Goal: Obtain resource: Download file/media

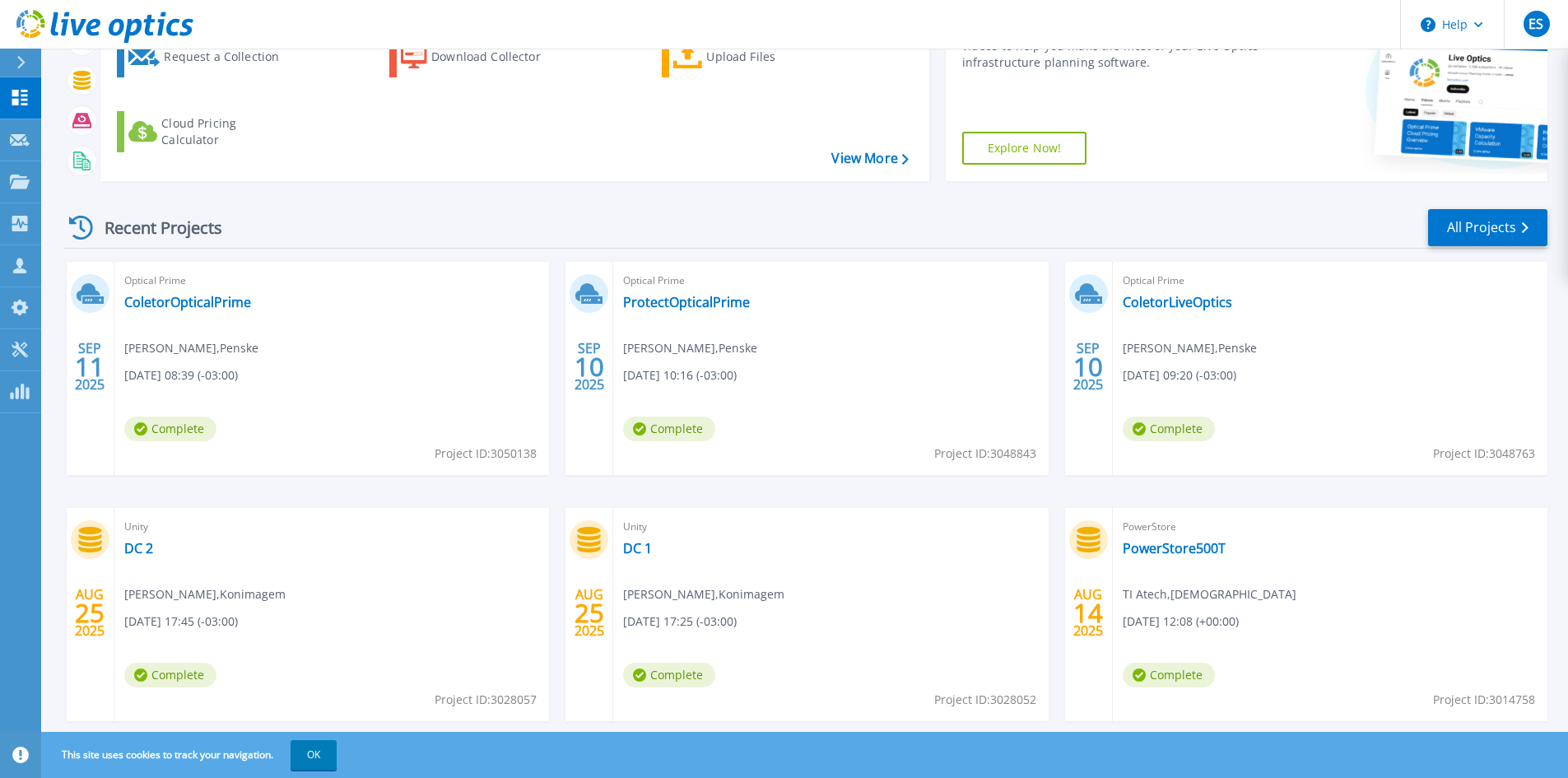
scroll to position [82, 0]
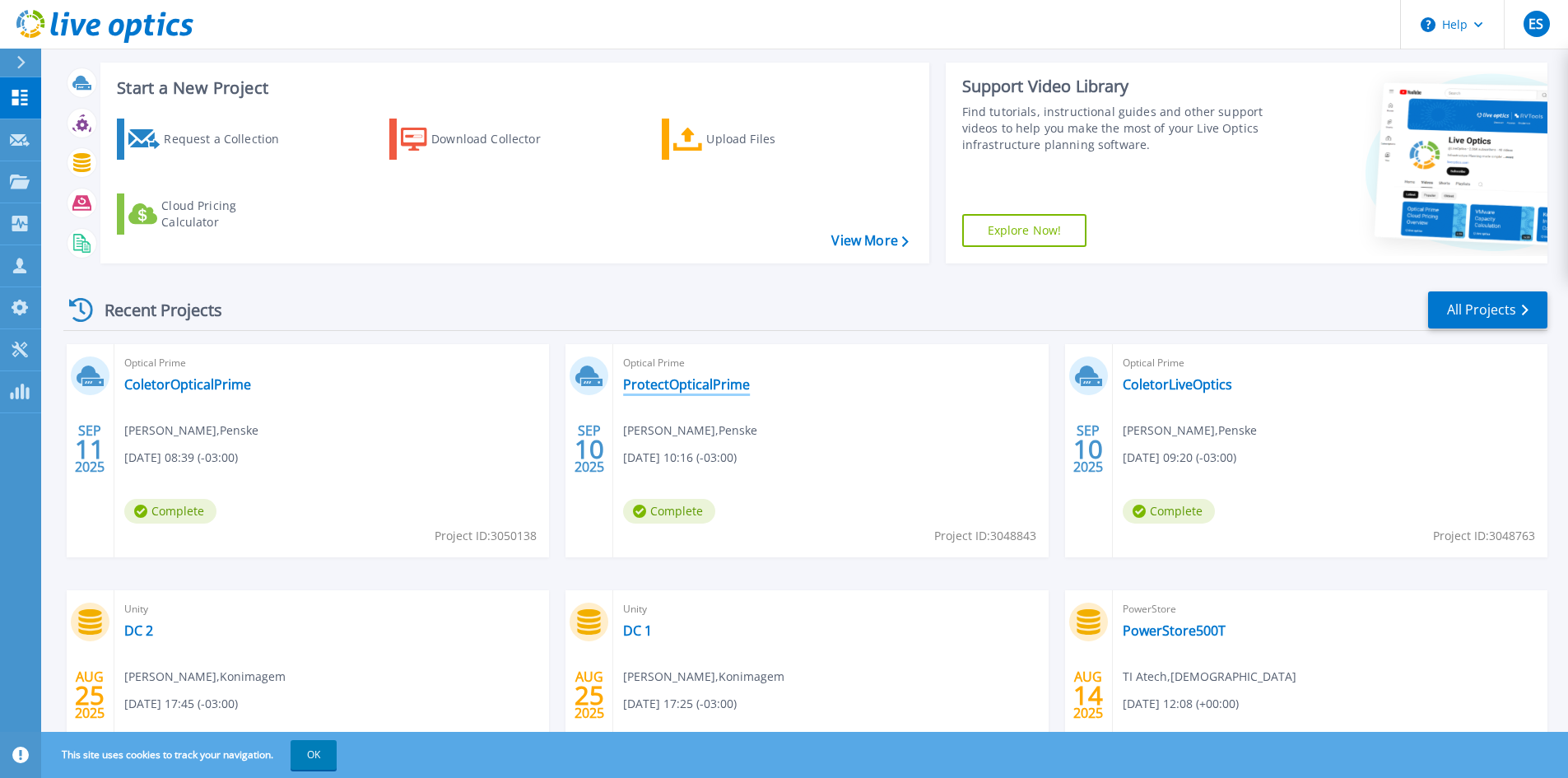
click at [681, 391] on link "ProtectOpticalPrime" at bounding box center [686, 384] width 127 height 16
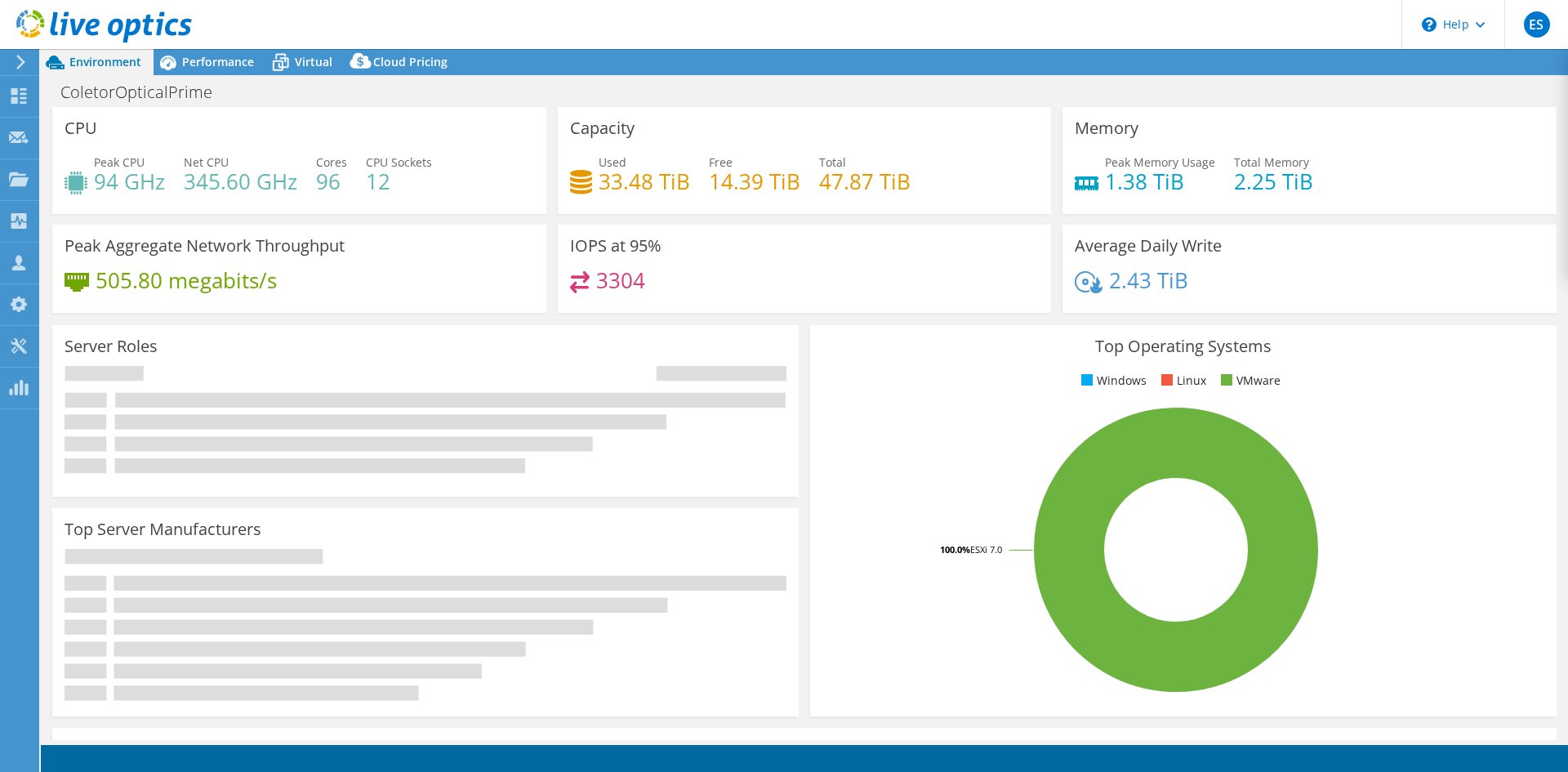
select select "USD"
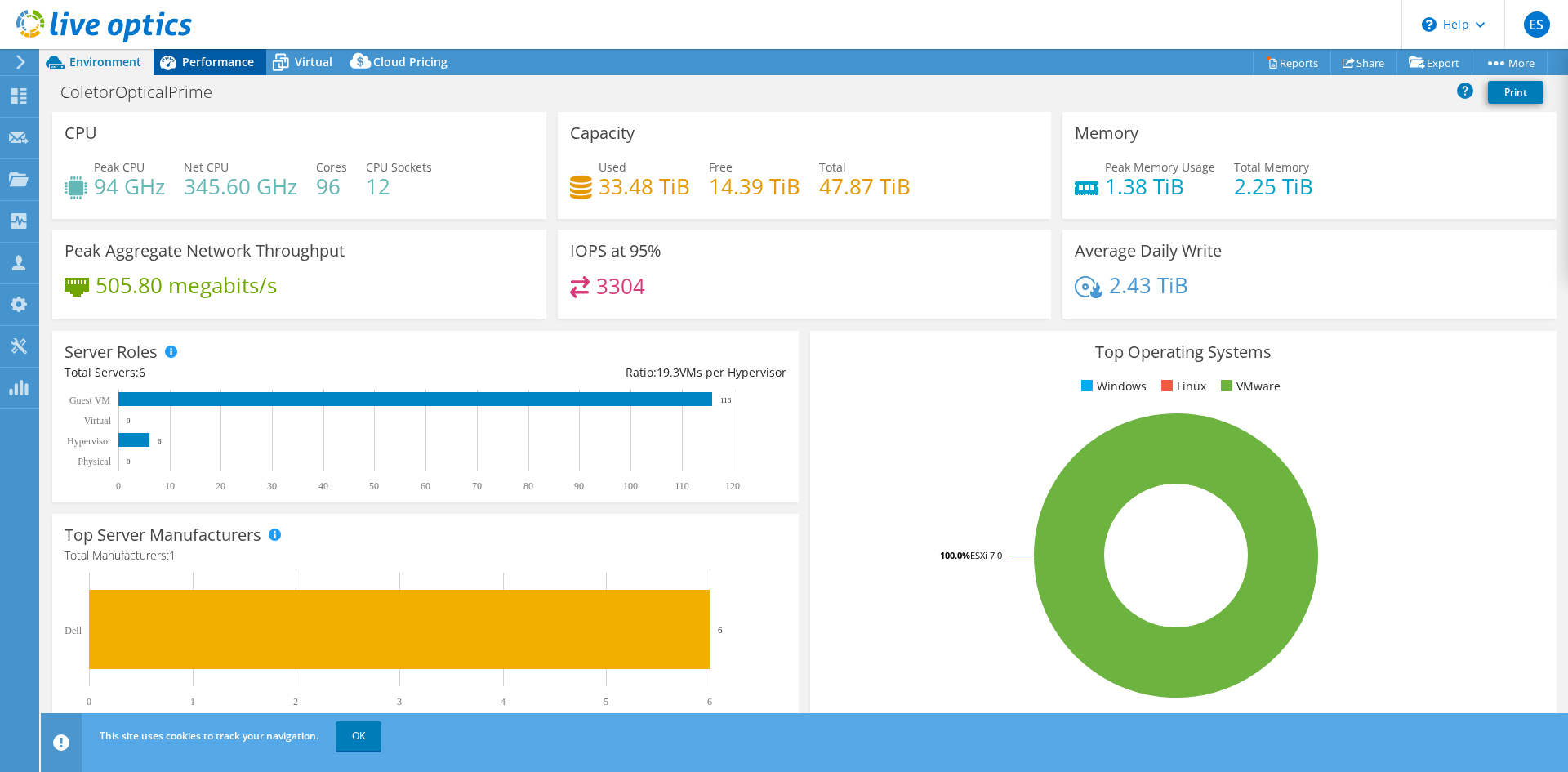
click at [224, 61] on span "Performance" at bounding box center [218, 62] width 72 height 15
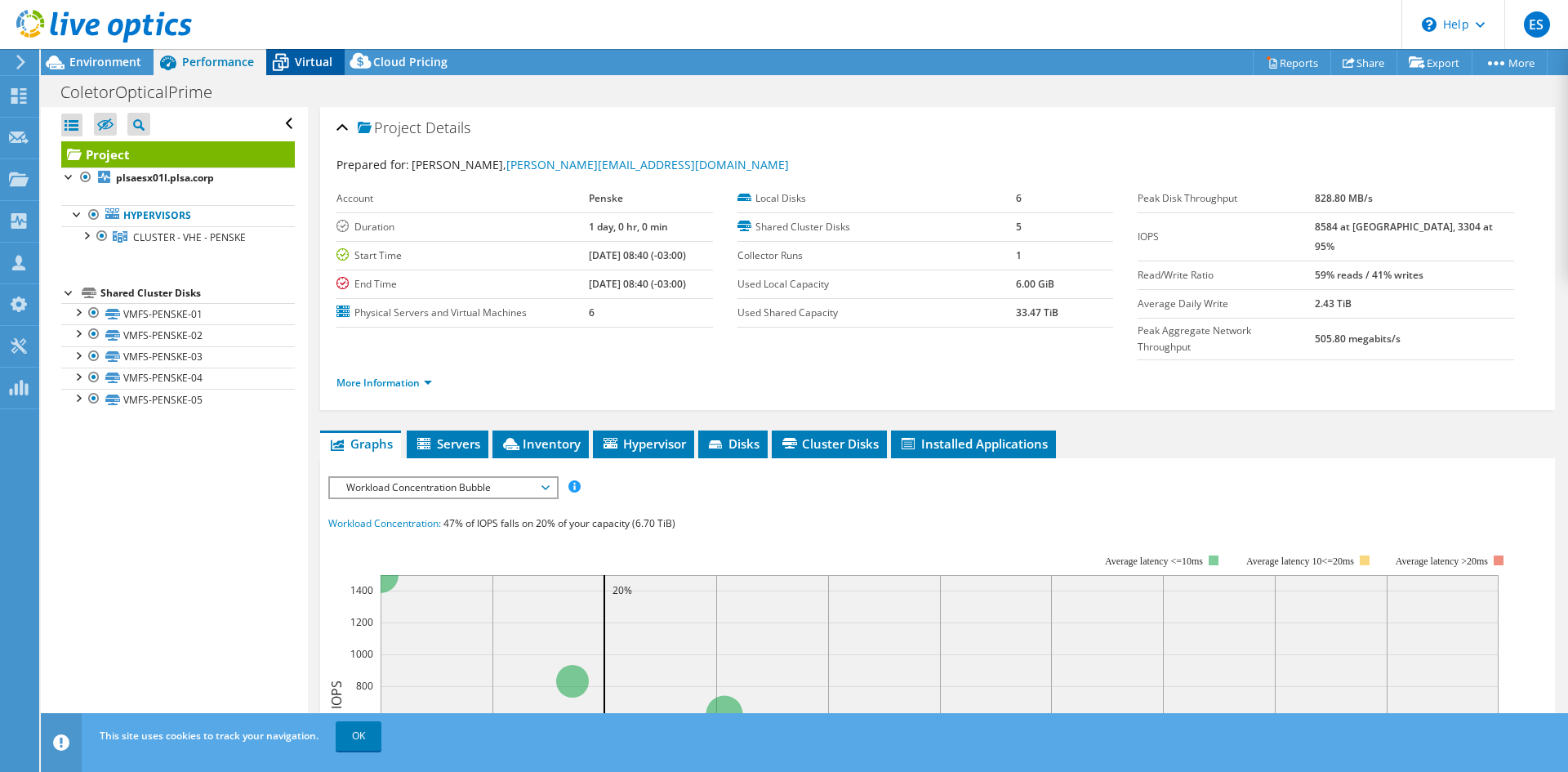
click at [307, 57] on span "Virtual" at bounding box center [313, 62] width 38 height 15
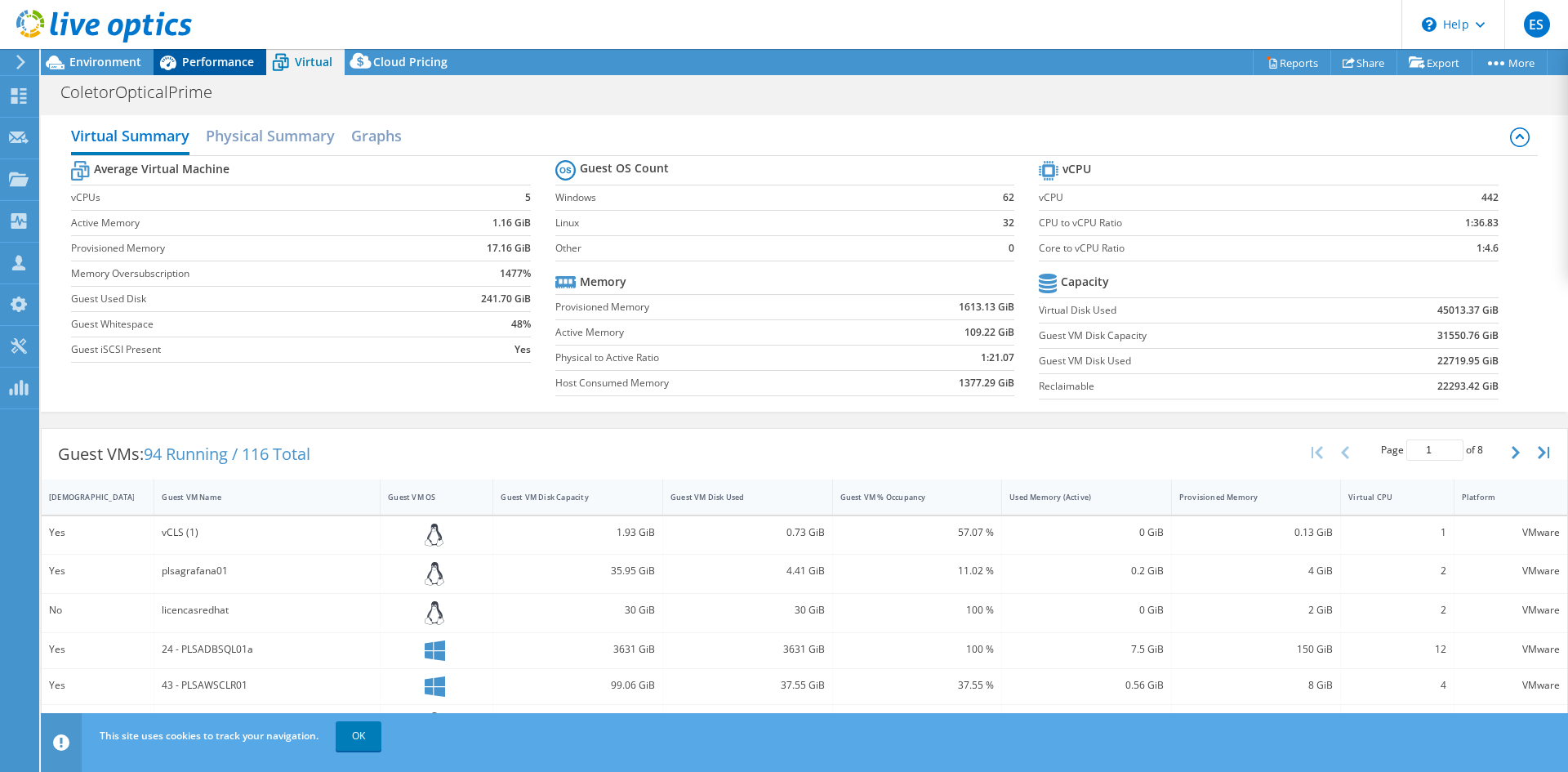
click at [211, 57] on span "Performance" at bounding box center [218, 62] width 72 height 15
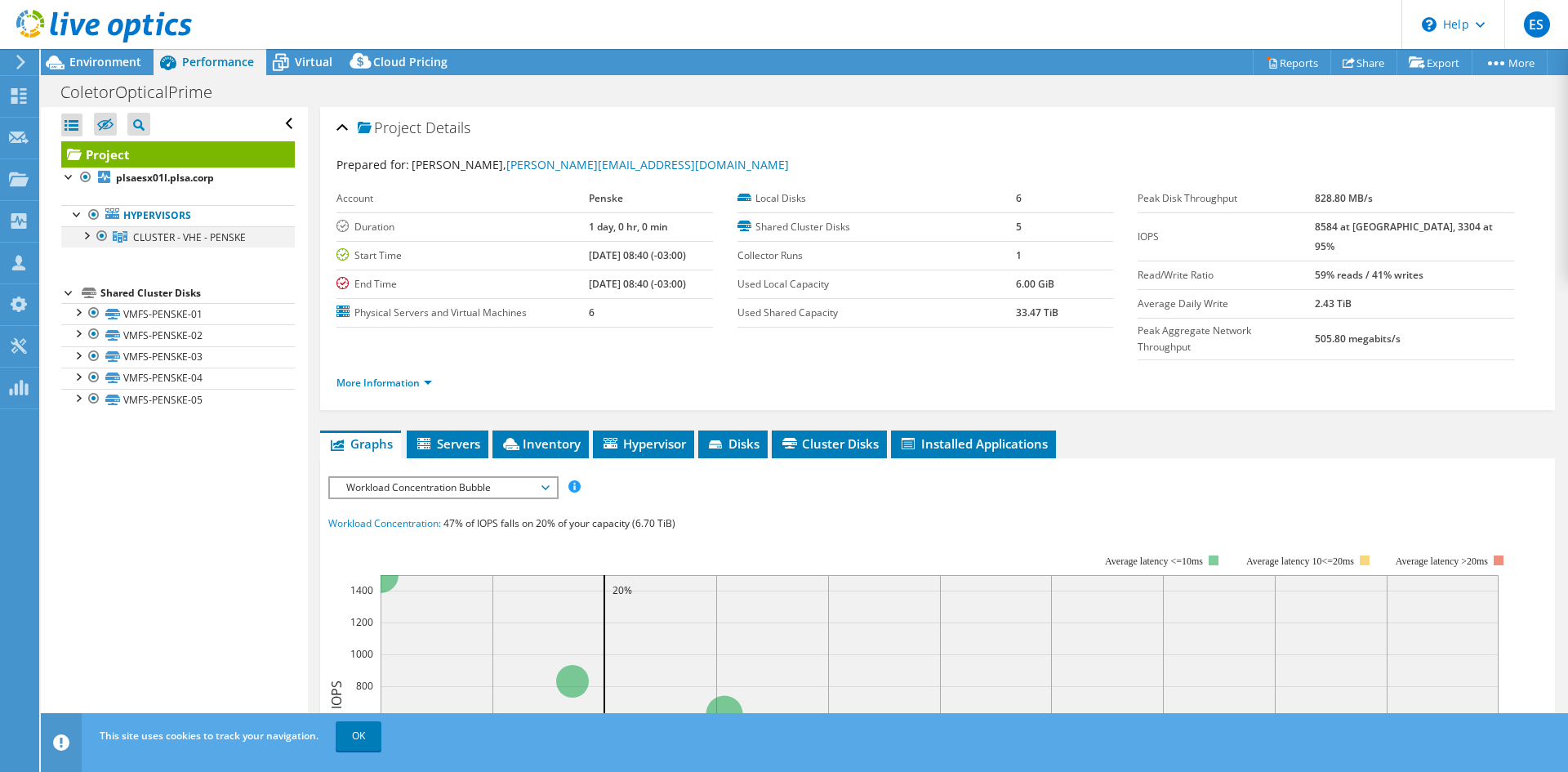
click at [89, 234] on div at bounding box center [86, 234] width 16 height 16
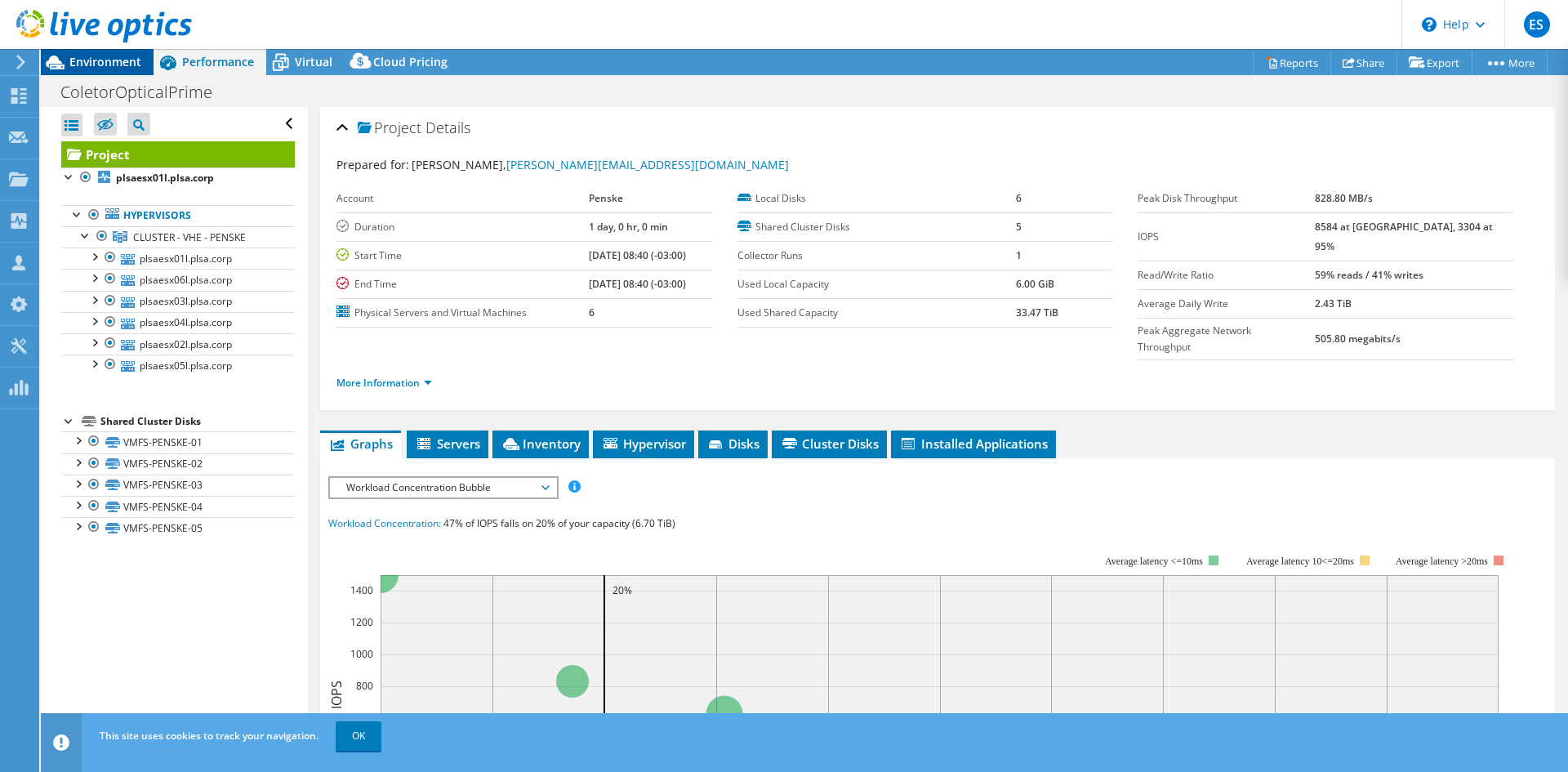
click at [121, 57] on span "Environment" at bounding box center [105, 62] width 72 height 15
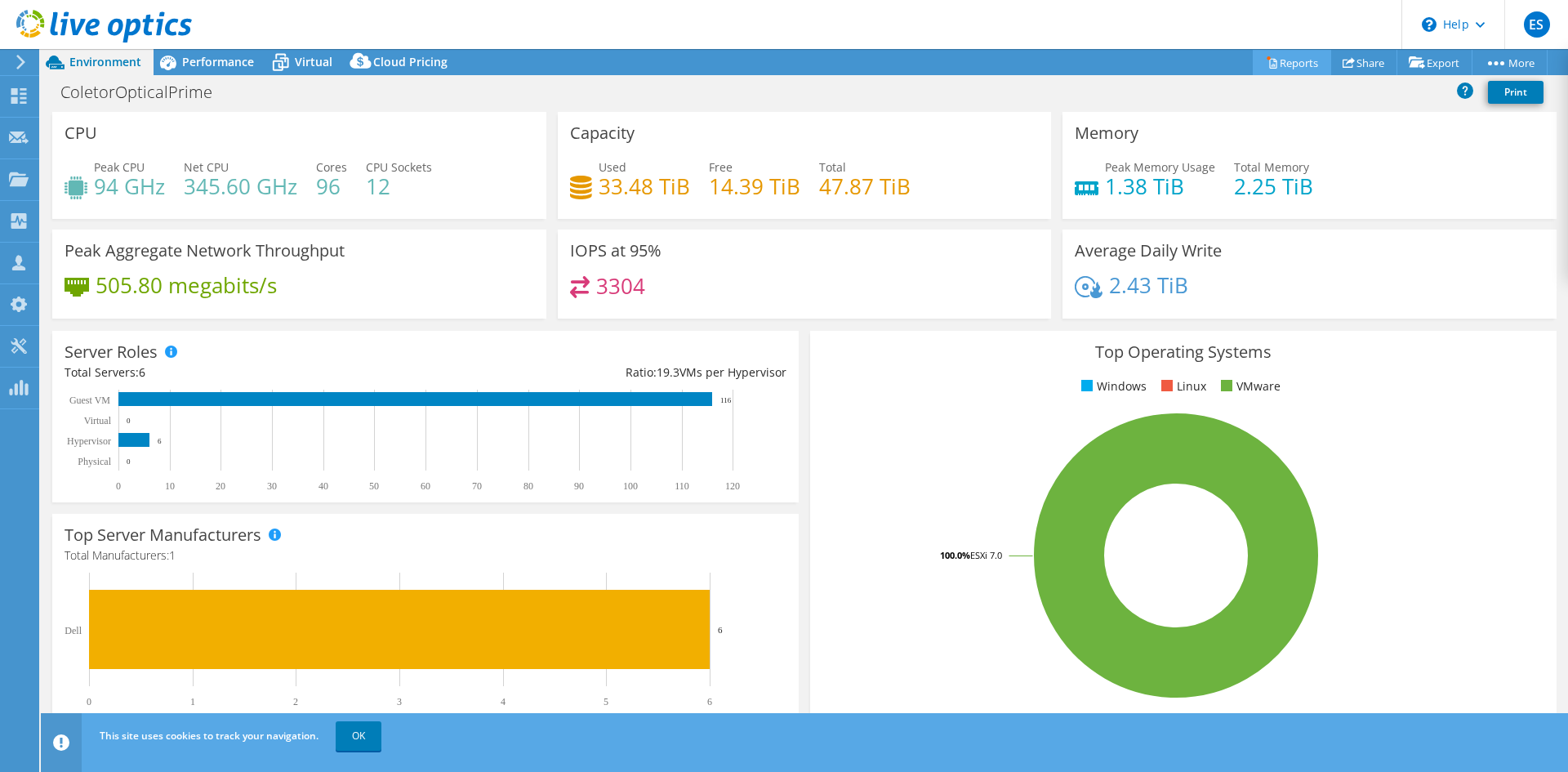
click at [1296, 69] on link "Reports" at bounding box center [1291, 63] width 78 height 25
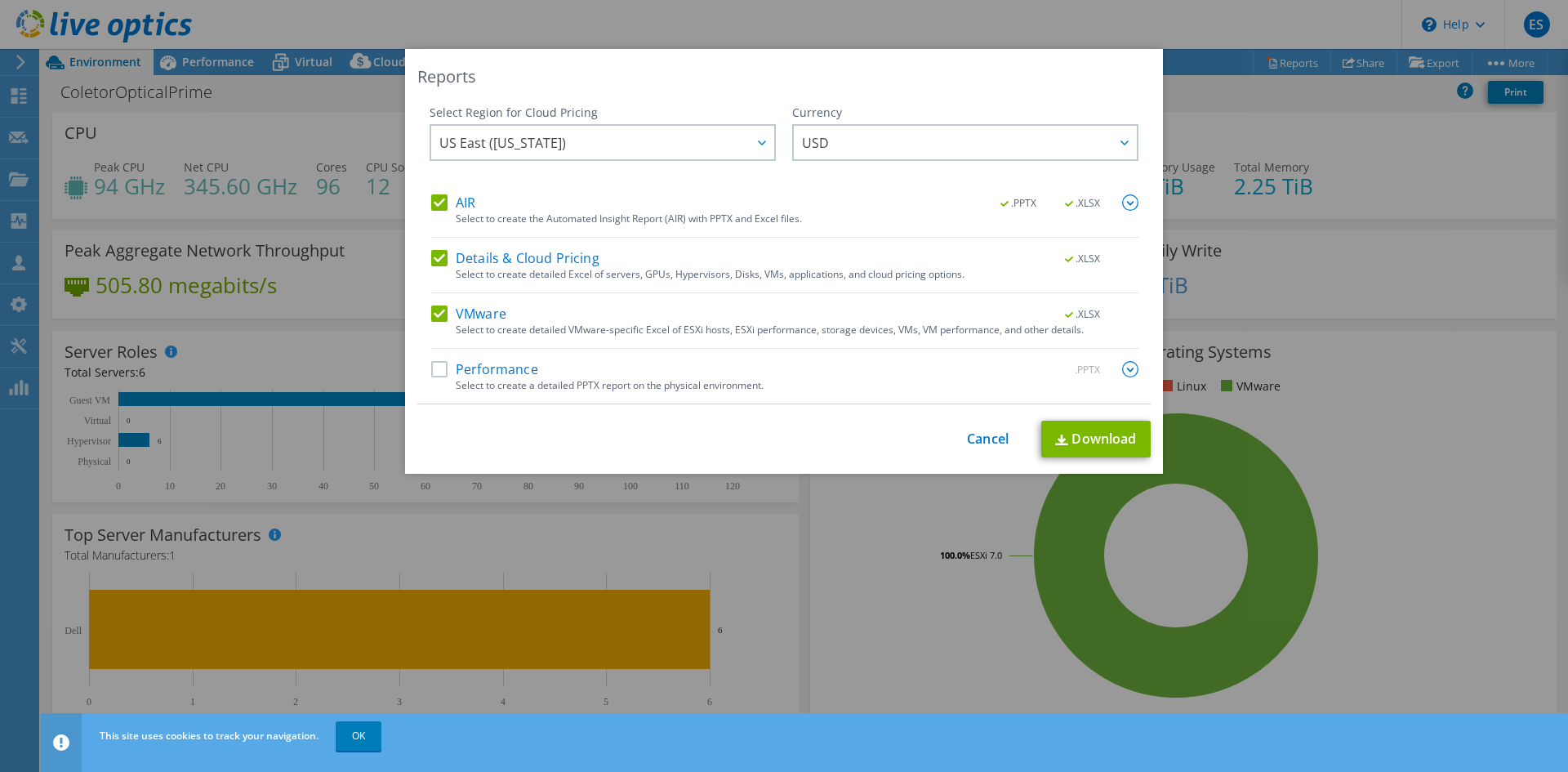
click at [436, 206] on label "AIR" at bounding box center [453, 202] width 44 height 16
click at [0, 0] on input "AIR" at bounding box center [0, 0] width 0 height 0
click at [438, 250] on label "Details & Cloud Pricing" at bounding box center [515, 258] width 168 height 16
click at [0, 0] on input "Details & Cloud Pricing" at bounding box center [0, 0] width 0 height 0
click at [1085, 440] on link "Download" at bounding box center [1095, 439] width 110 height 37
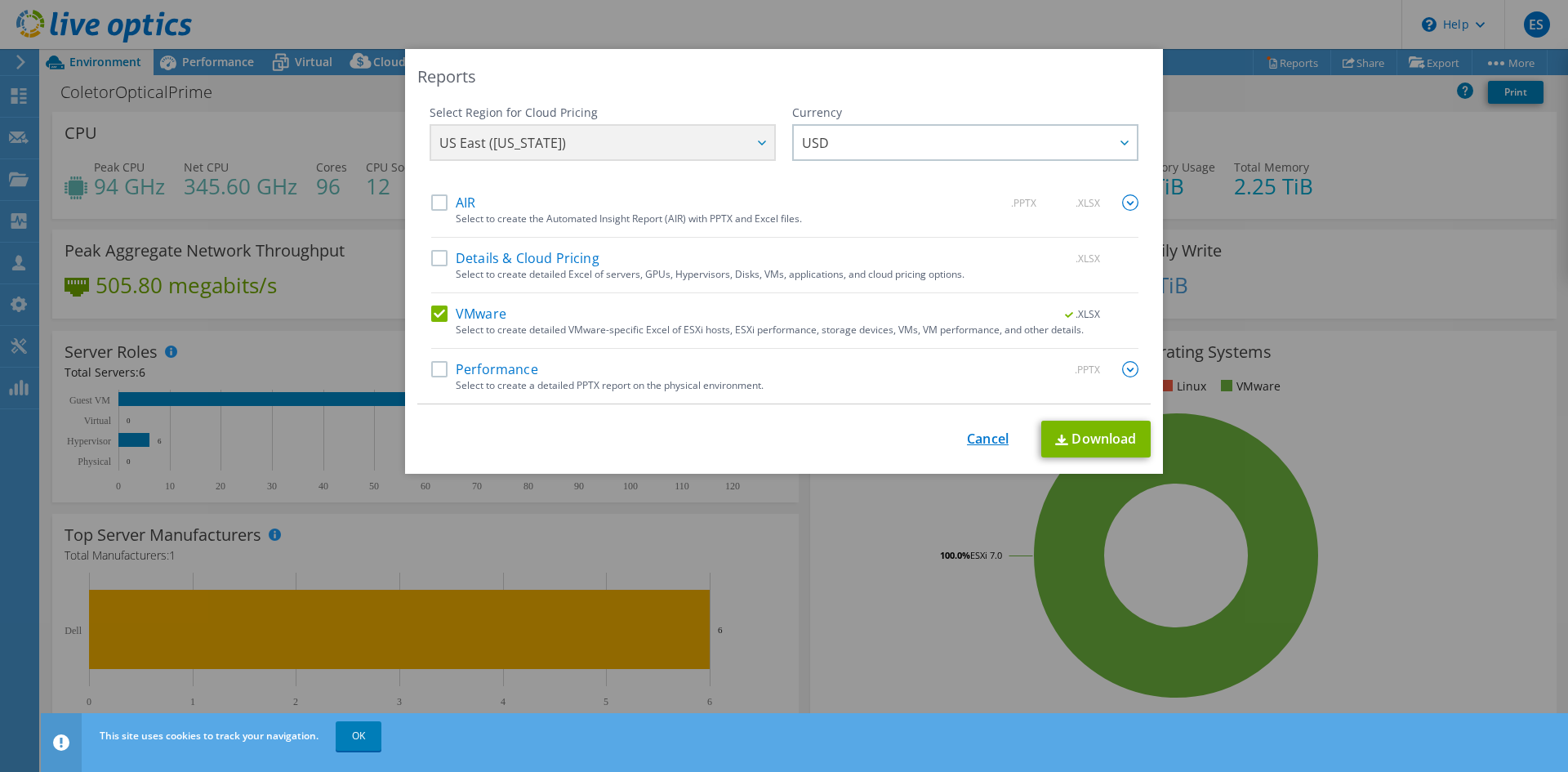
click at [998, 438] on link "Cancel" at bounding box center [987, 439] width 41 height 15
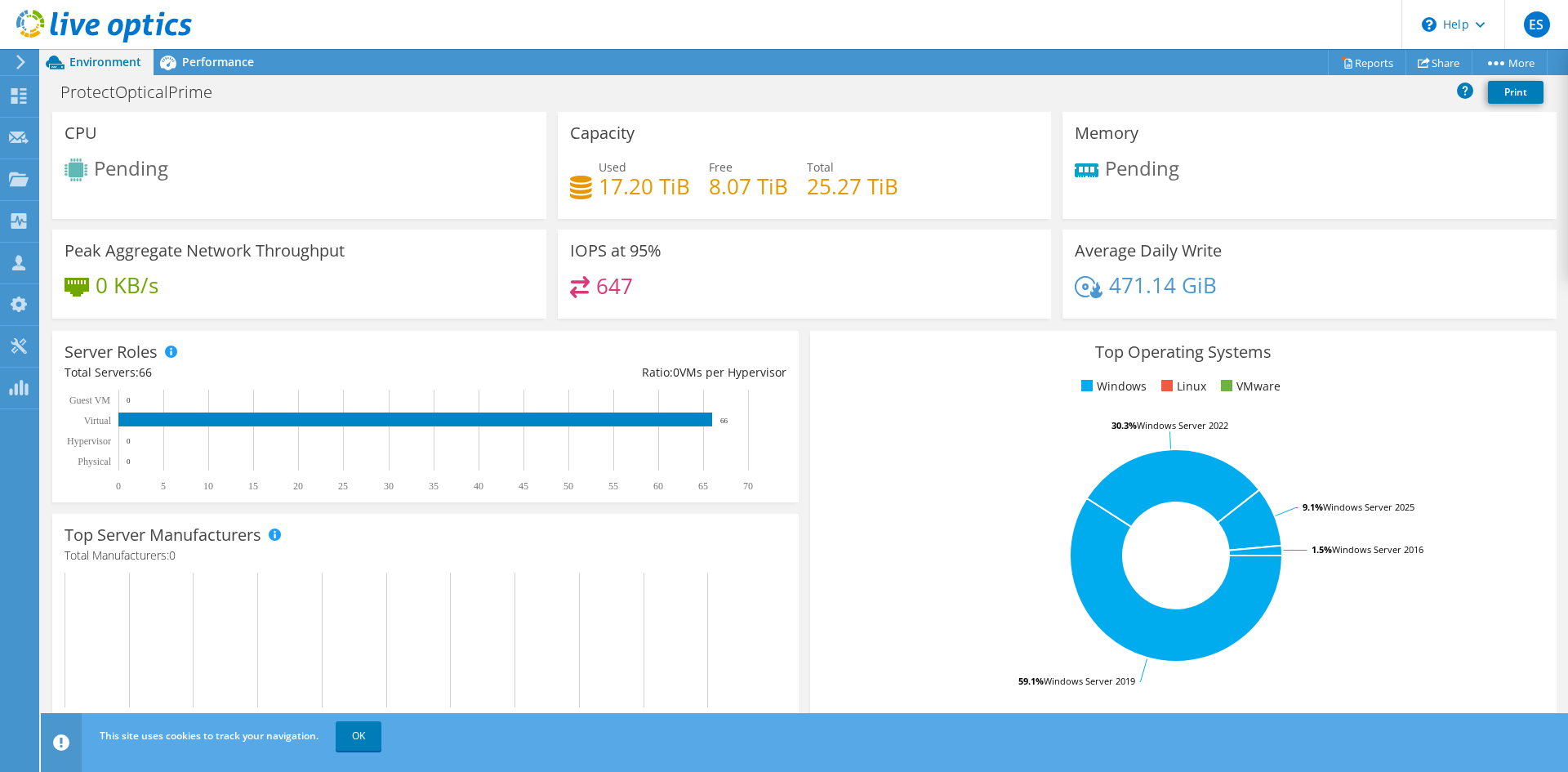
click at [19, 64] on icon at bounding box center [20, 62] width 13 height 14
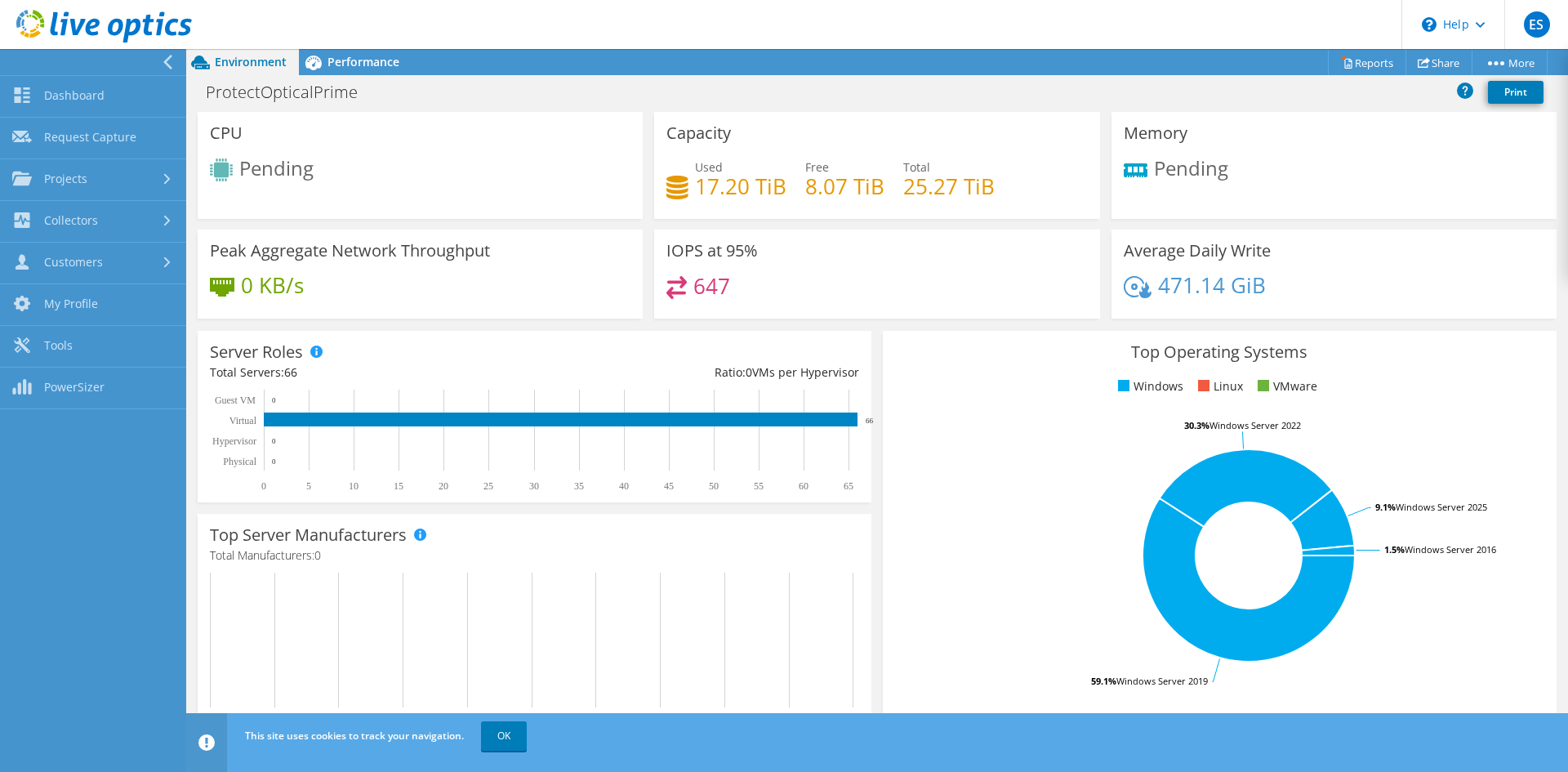
click at [164, 58] on icon at bounding box center [167, 62] width 13 height 14
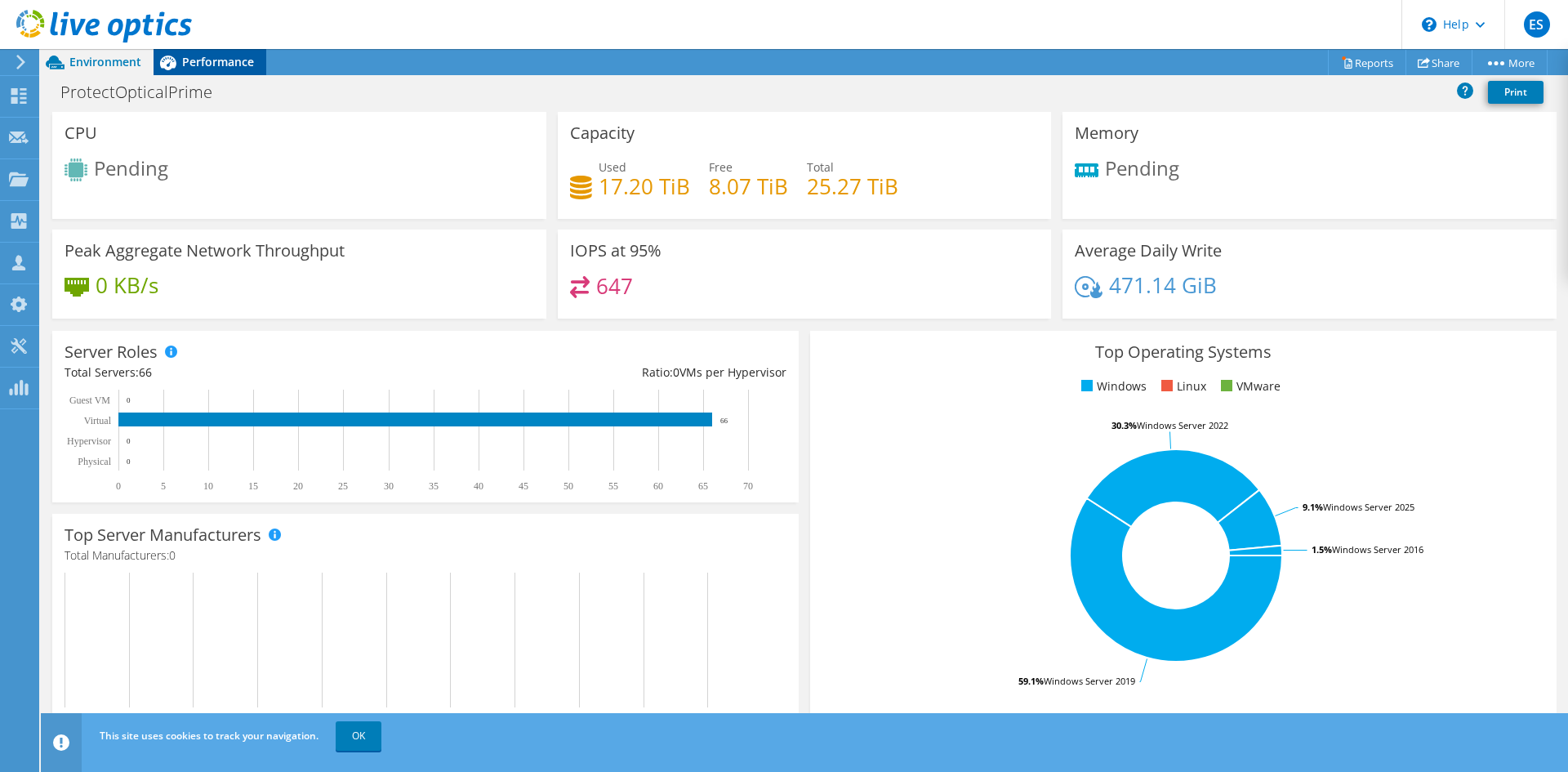
click at [213, 62] on span "Performance" at bounding box center [218, 62] width 72 height 15
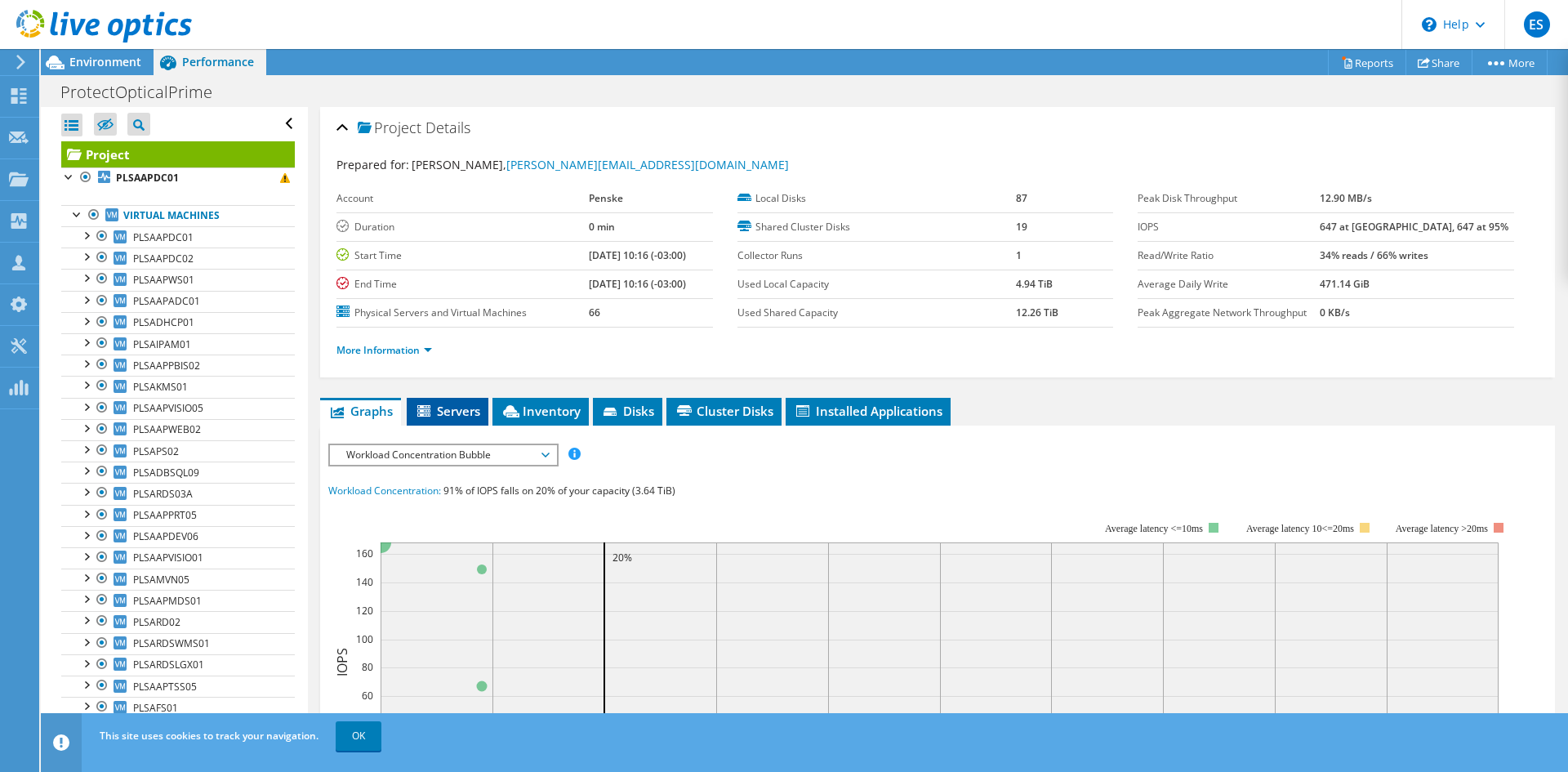
click at [454, 411] on span "Servers" at bounding box center [448, 410] width 65 height 16
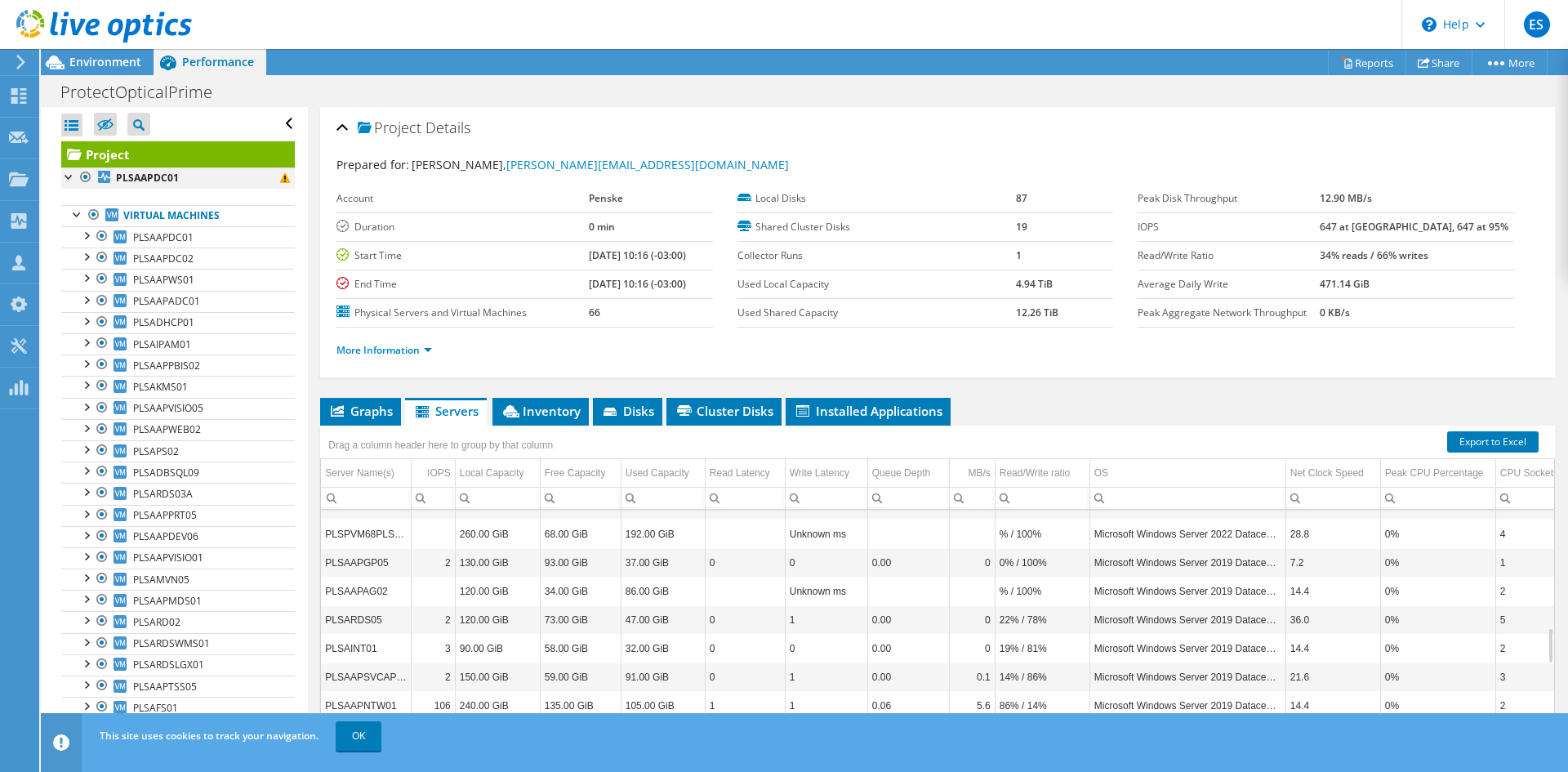
click at [64, 176] on div at bounding box center [69, 175] width 16 height 16
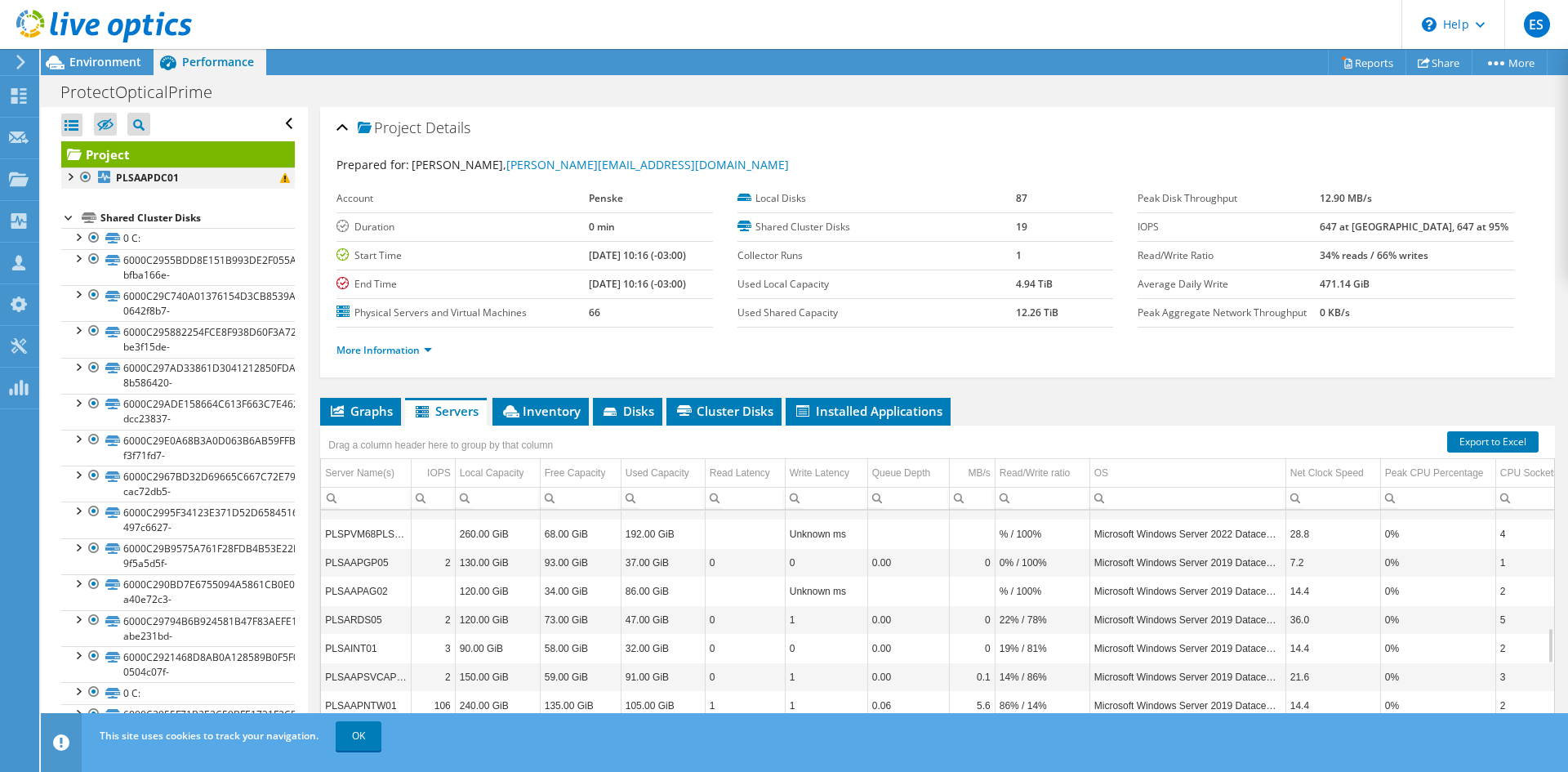
click at [66, 176] on div at bounding box center [69, 175] width 16 height 16
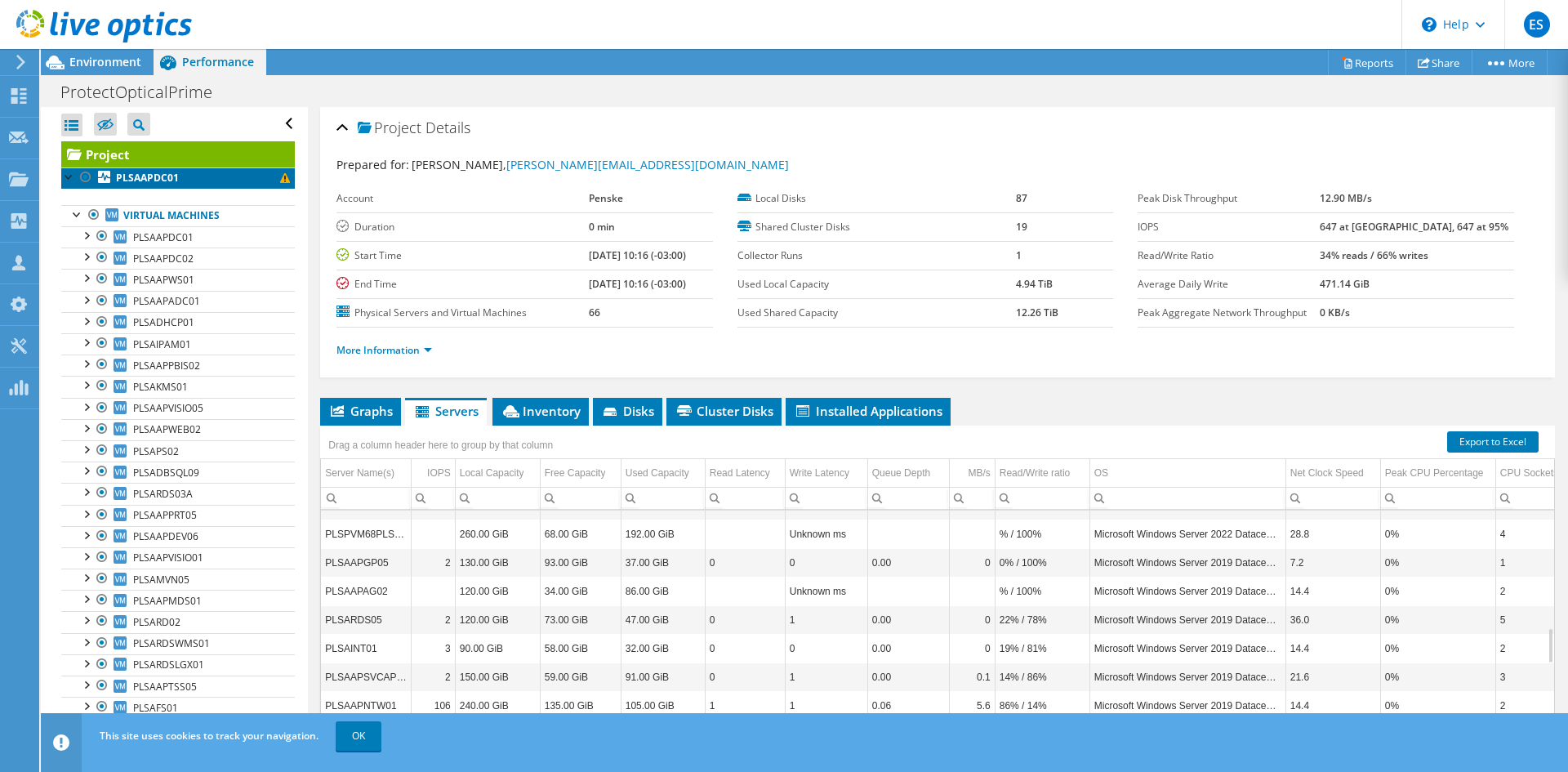
click at [154, 180] on b "PLSAAPDC01" at bounding box center [146, 177] width 63 height 13
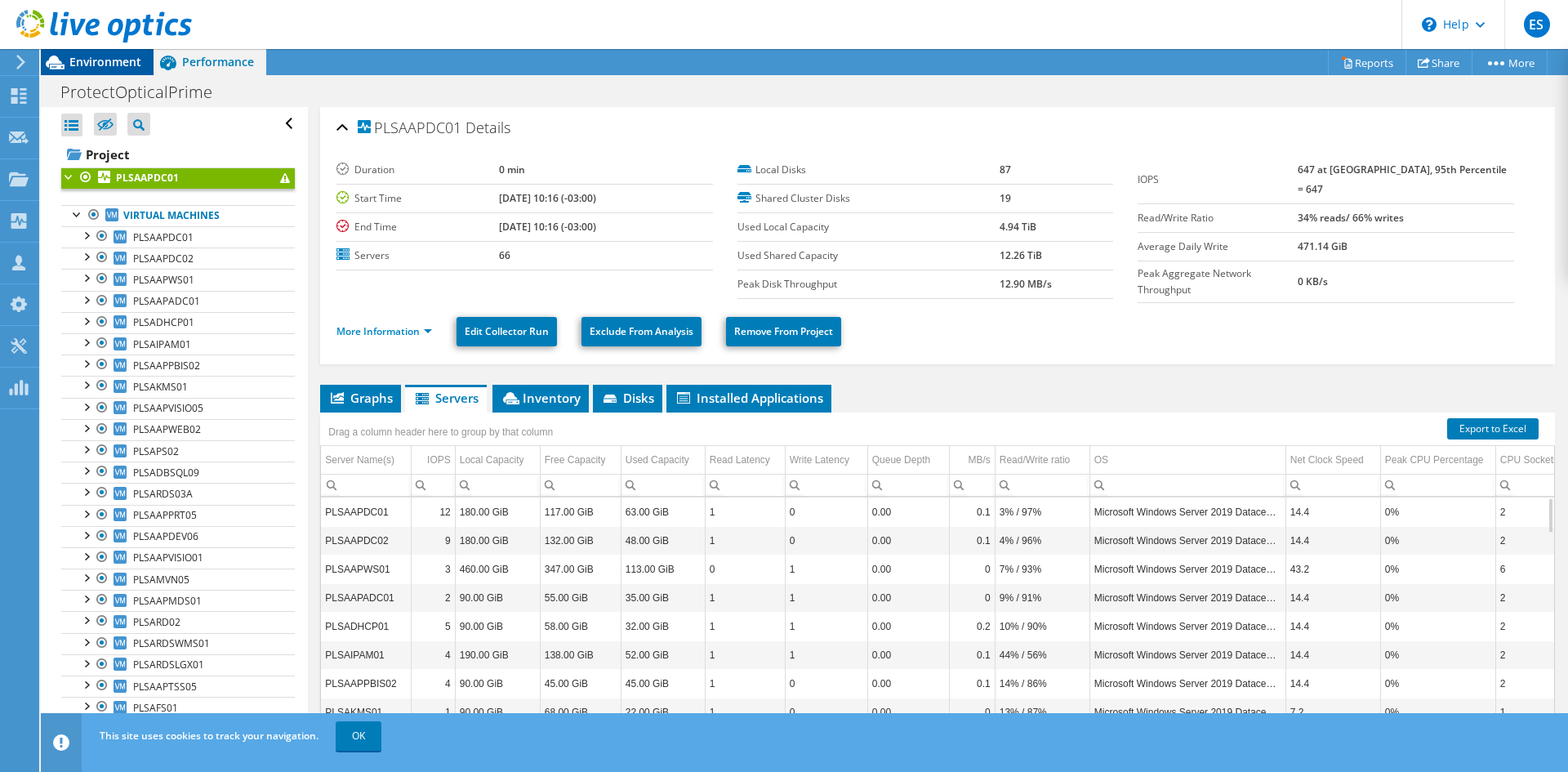
click at [99, 62] on span "Environment" at bounding box center [105, 62] width 72 height 15
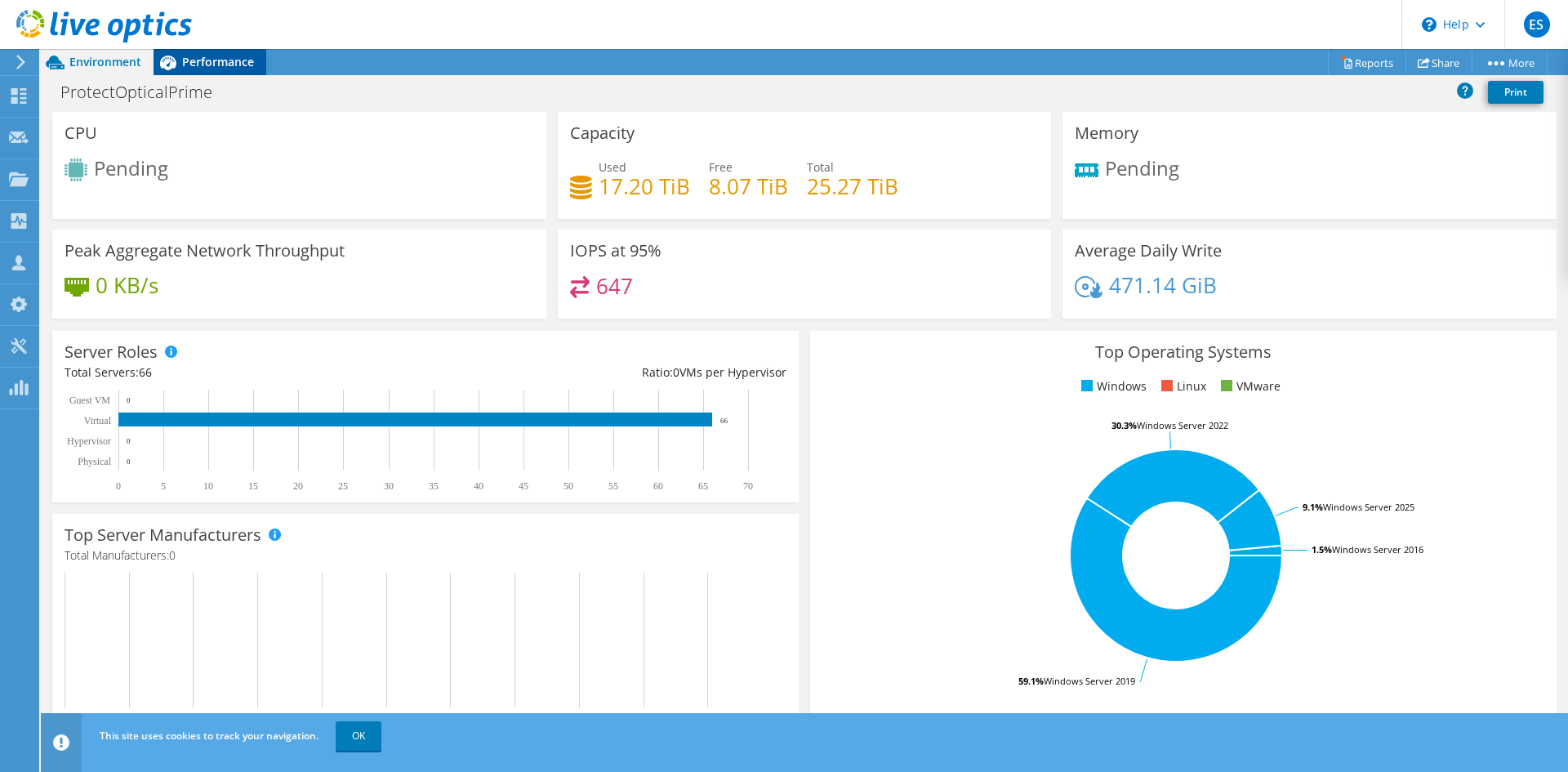
click at [223, 64] on span "Performance" at bounding box center [218, 62] width 72 height 15
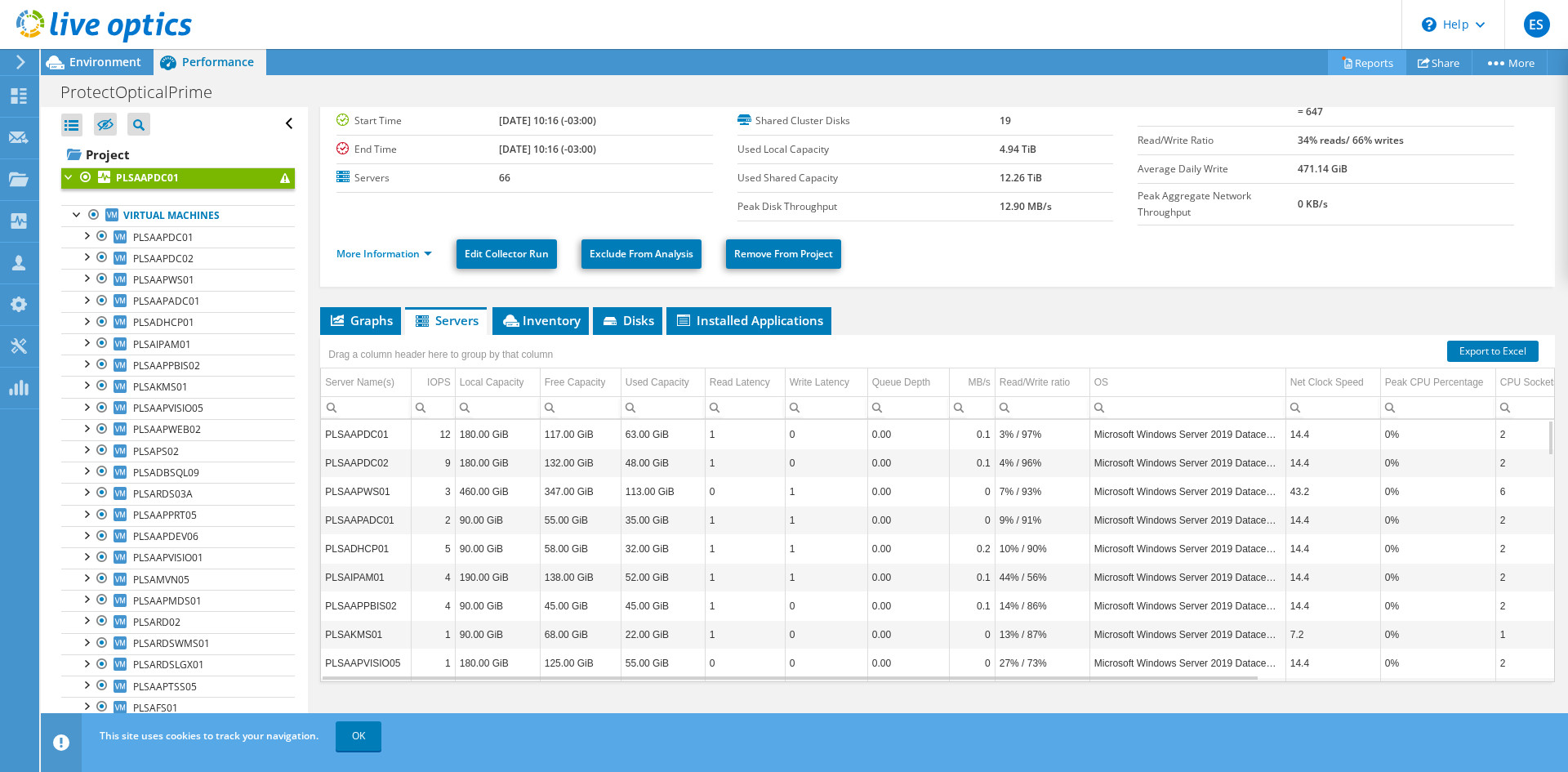
click at [1370, 64] on link "Reports" at bounding box center [1366, 63] width 78 height 25
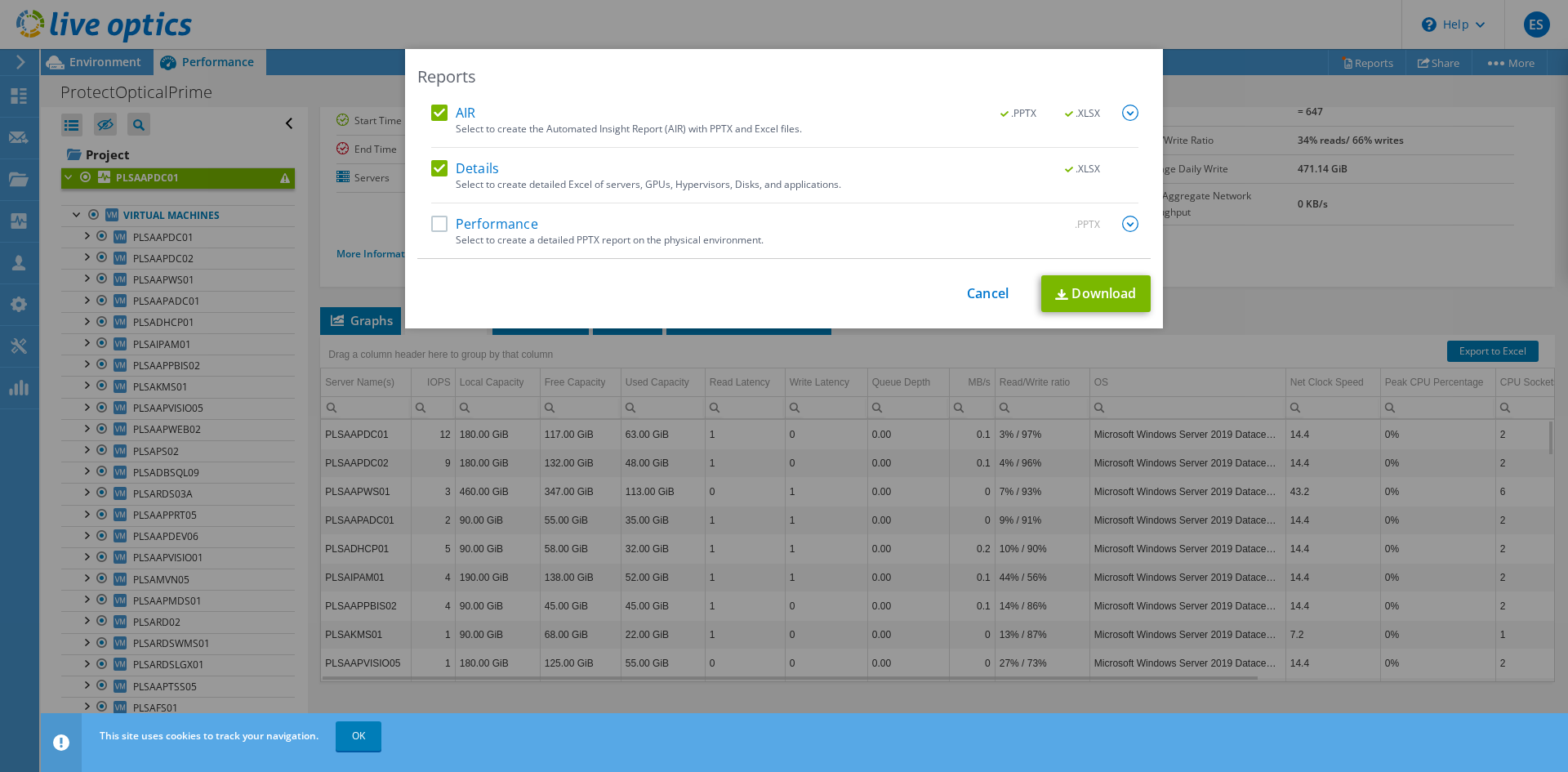
click at [431, 121] on div "AIR .PPTX .XLSX" at bounding box center [784, 115] width 707 height 19
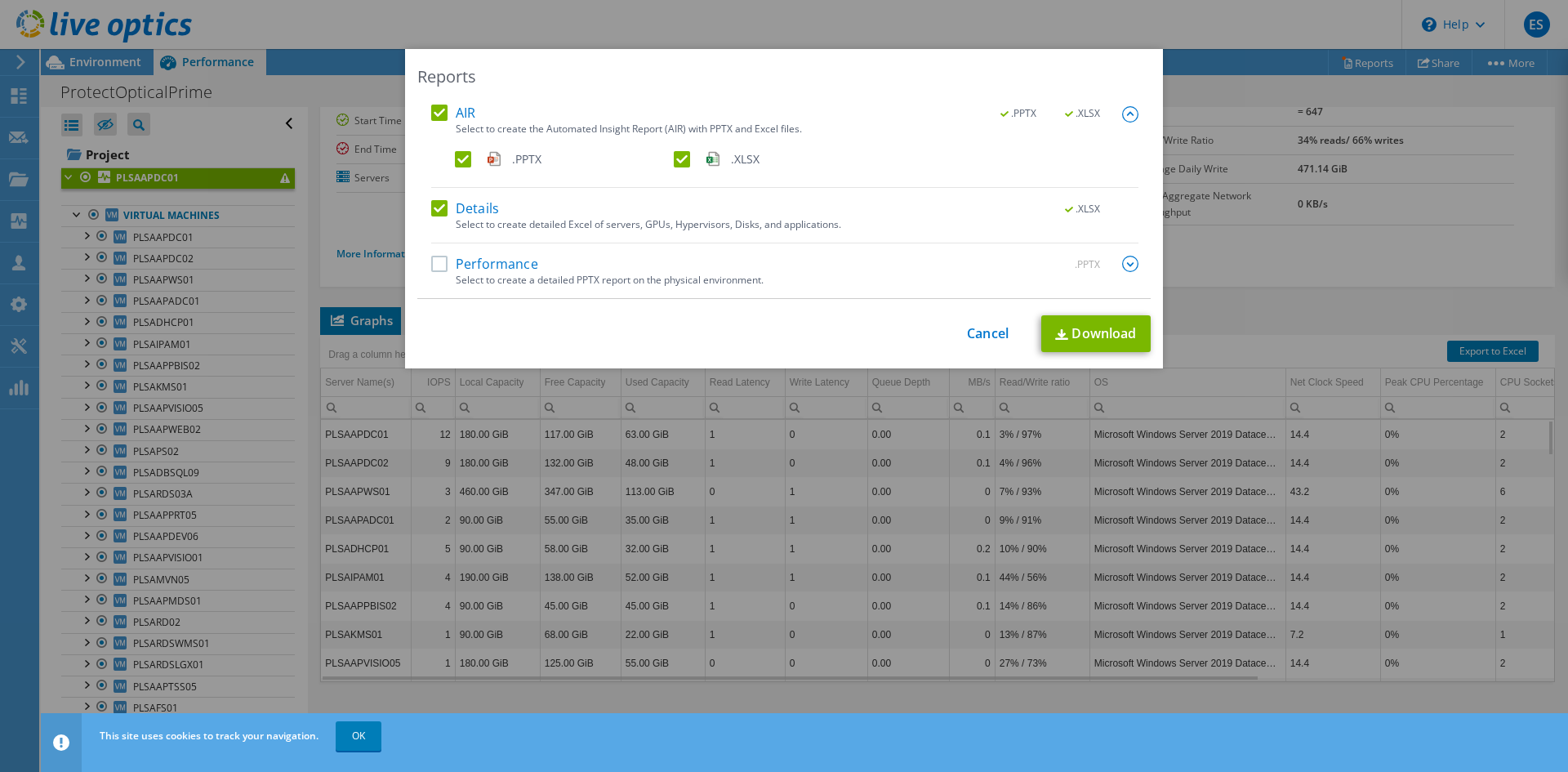
click at [431, 114] on label "AIR" at bounding box center [453, 113] width 44 height 16
click at [0, 0] on input "AIR" at bounding box center [0, 0] width 0 height 0
click at [1074, 331] on link "Download" at bounding box center [1095, 333] width 110 height 37
drag, startPoint x: 991, startPoint y: 335, endPoint x: 992, endPoint y: 326, distance: 9.1
click at [991, 335] on link "Cancel" at bounding box center [987, 333] width 41 height 15
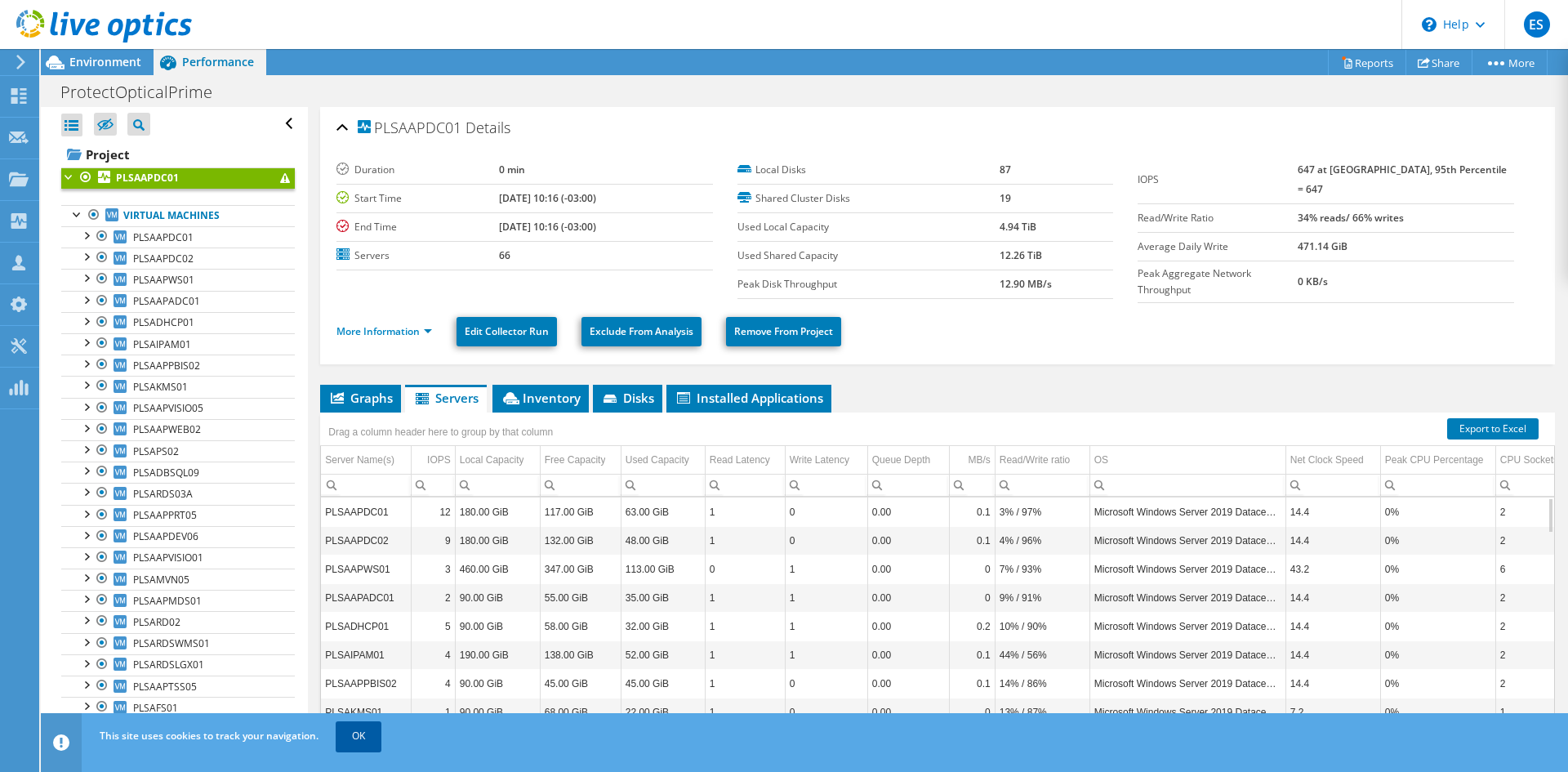
click at [358, 738] on link "OK" at bounding box center [358, 735] width 45 height 30
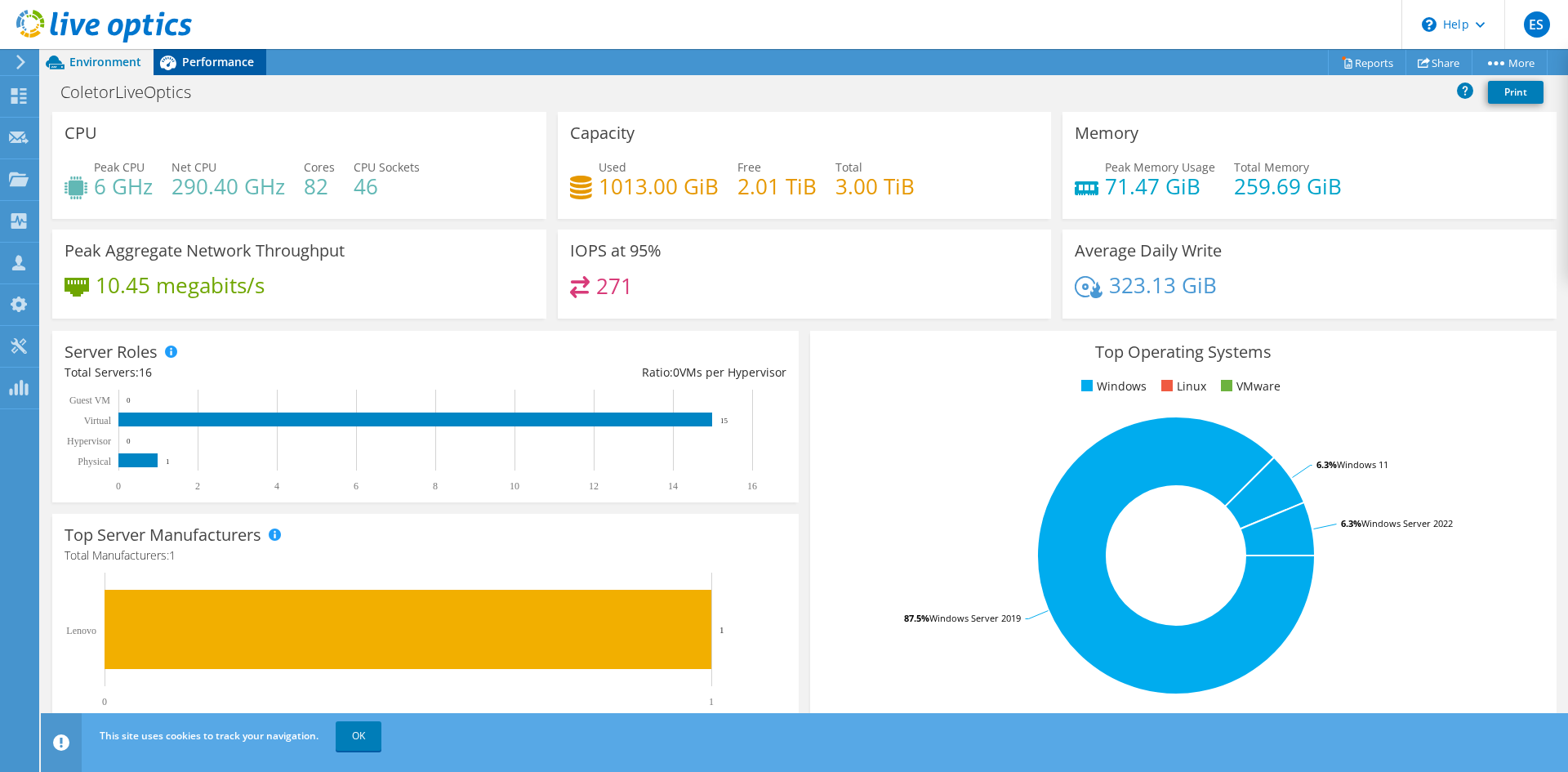
click at [211, 66] on span "Performance" at bounding box center [218, 62] width 72 height 15
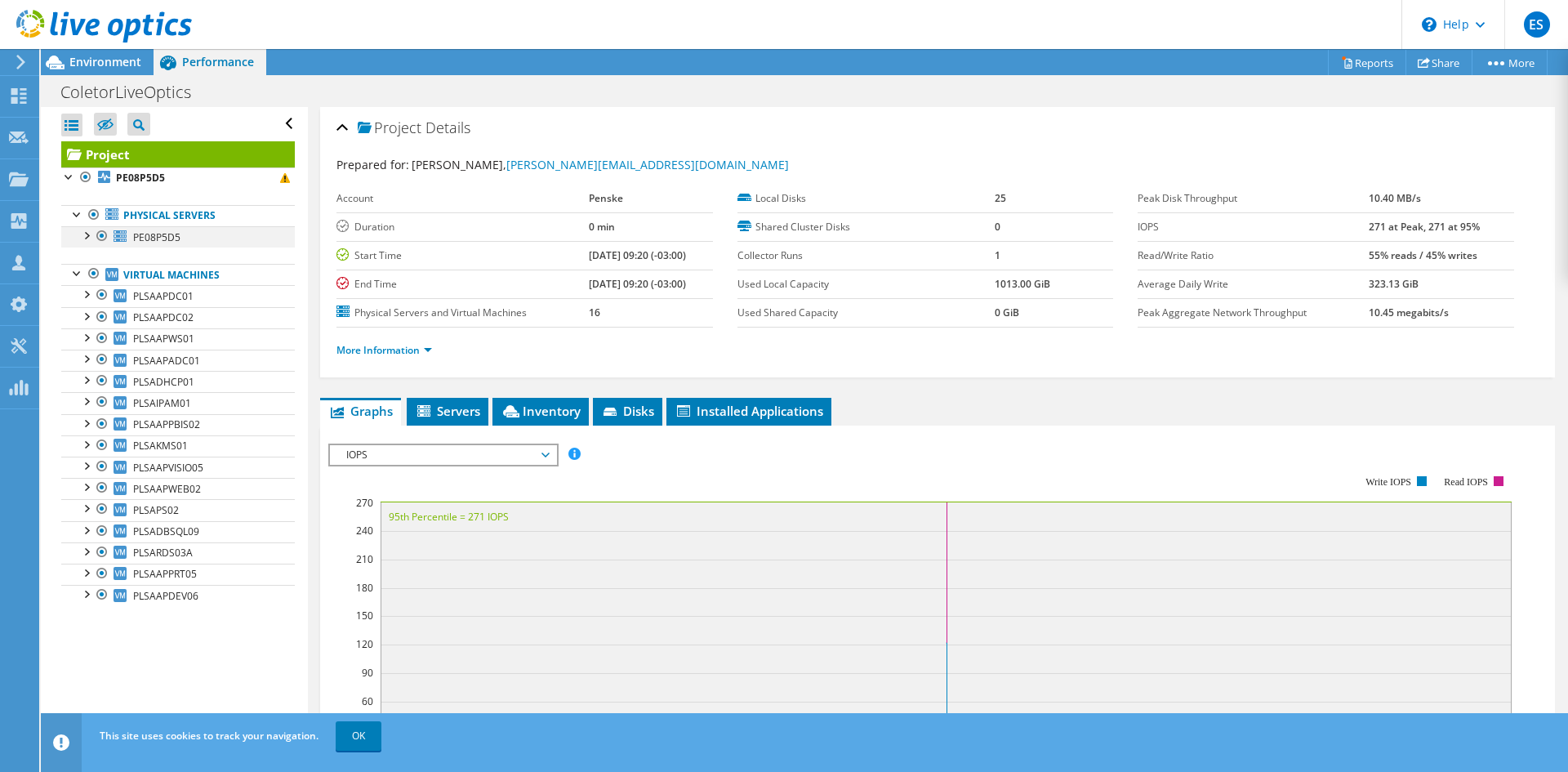
click at [90, 230] on div at bounding box center [86, 234] width 16 height 16
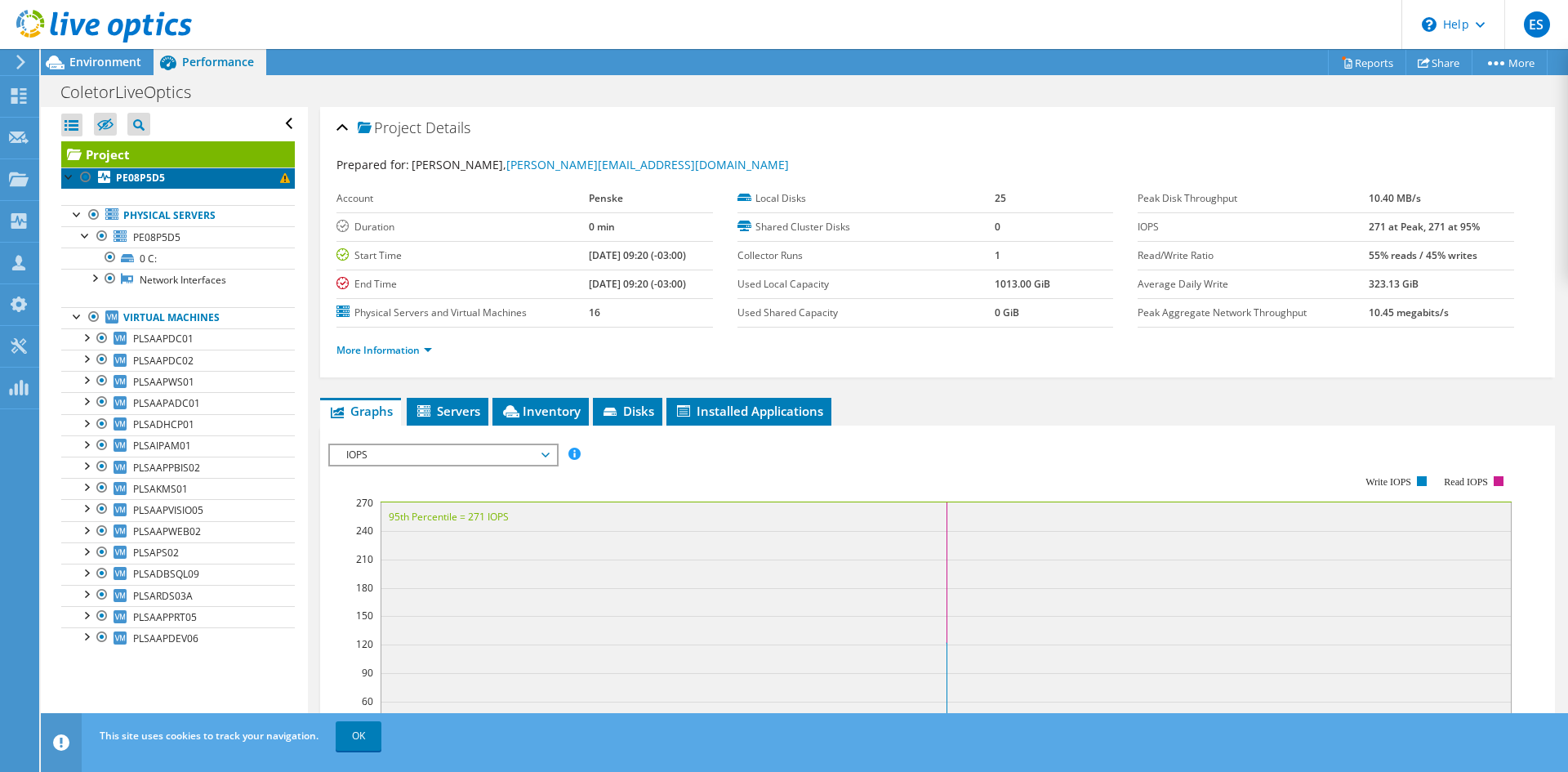
click at [280, 177] on span at bounding box center [285, 178] width 10 height 10
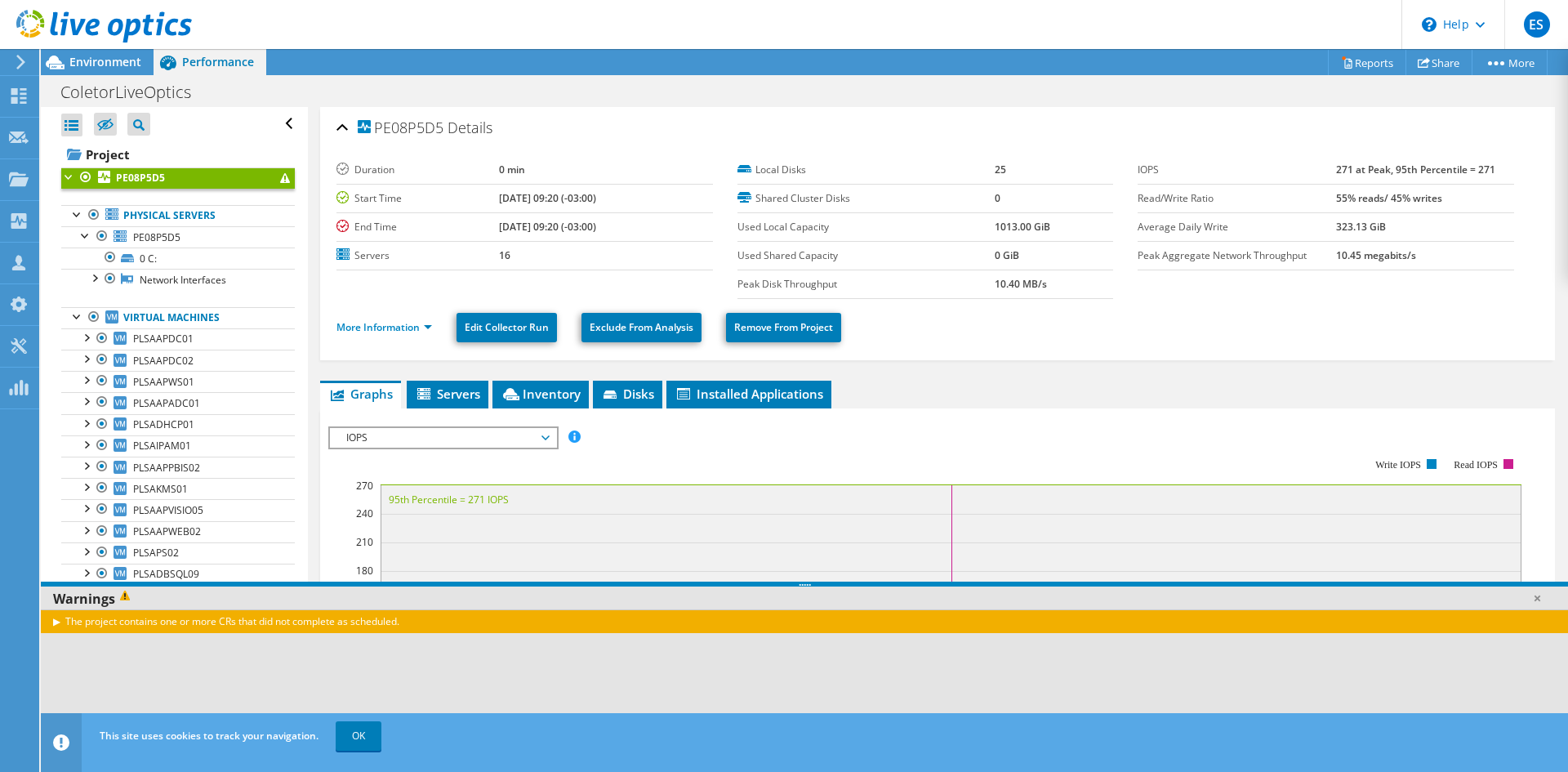
click at [962, 414] on div "IOPS Disk Throughput IO Size Latency Queue Depth CPU Percentage Memory Page Fau…" at bounding box center [938, 696] width 1219 height 576
click at [114, 62] on span "Environment" at bounding box center [105, 62] width 72 height 15
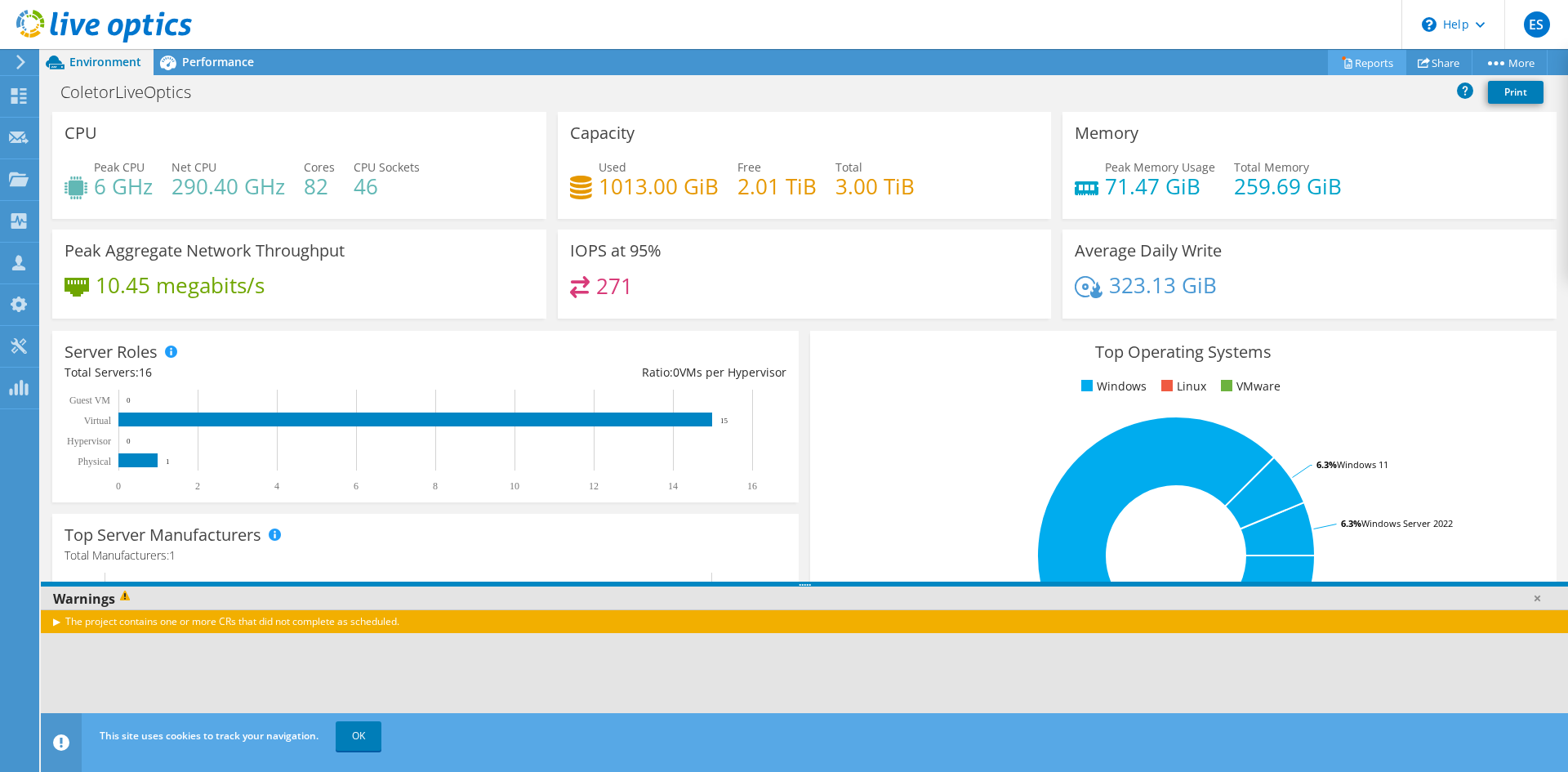
click at [1363, 62] on link "Reports" at bounding box center [1366, 63] width 78 height 25
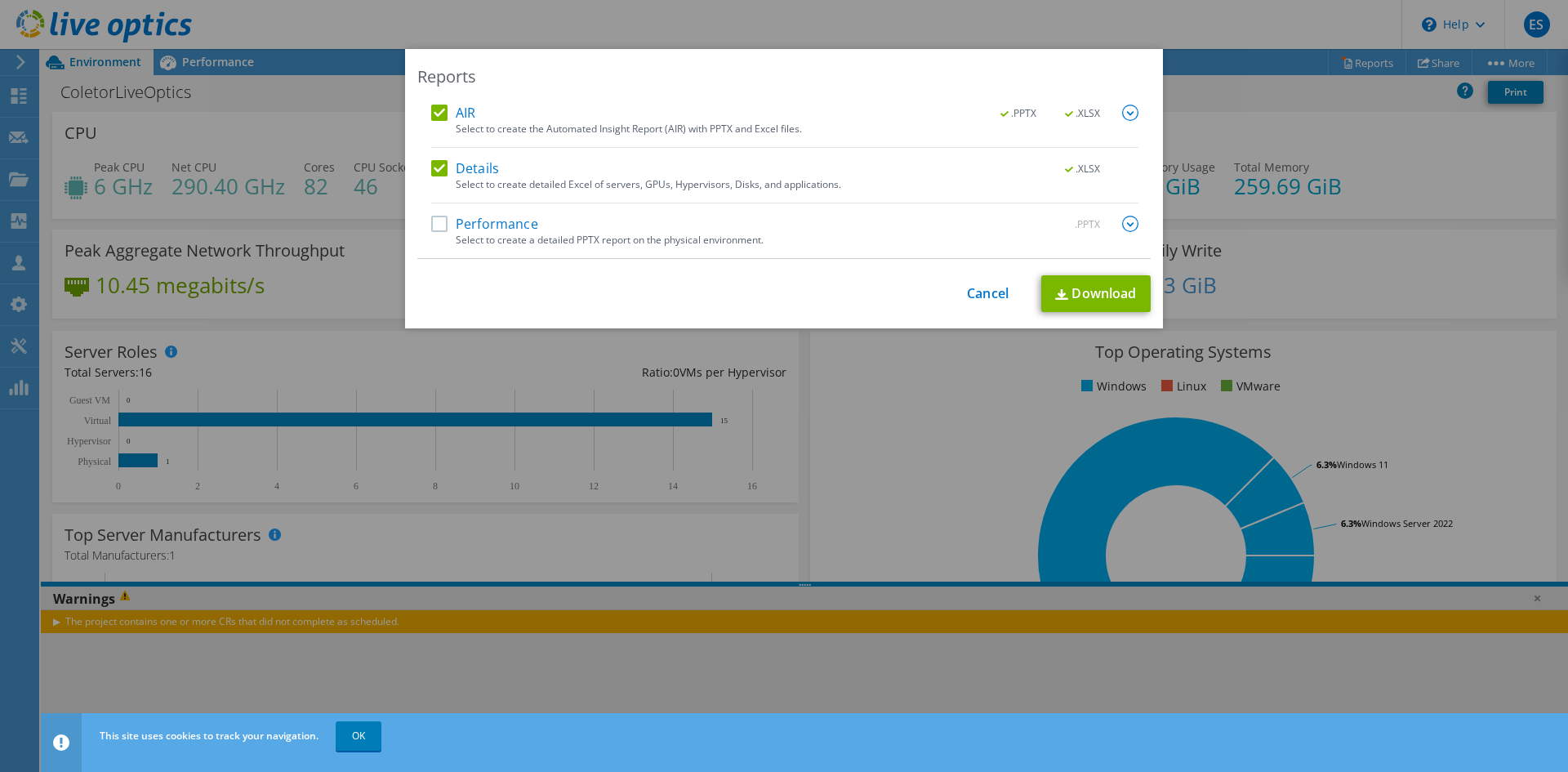
click at [433, 112] on label "AIR" at bounding box center [453, 113] width 44 height 16
click at [0, 0] on input "AIR" at bounding box center [0, 0] width 0 height 0
click at [1084, 295] on link "Download" at bounding box center [1095, 294] width 110 height 37
click at [980, 295] on link "Cancel" at bounding box center [987, 294] width 41 height 15
